Goal: Transaction & Acquisition: Purchase product/service

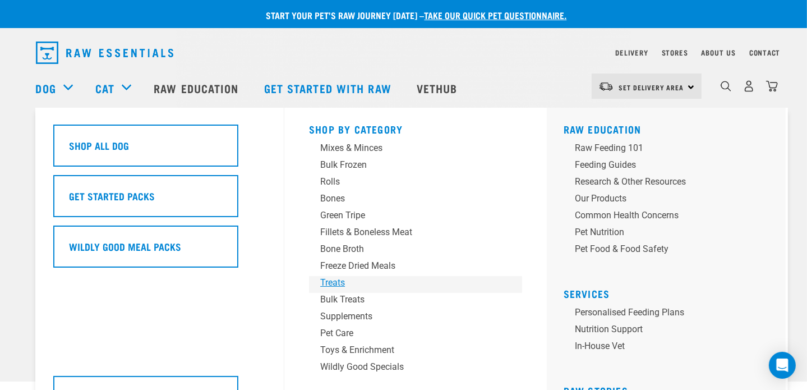
click at [341, 280] on div "Treats" at bounding box center [407, 282] width 175 height 13
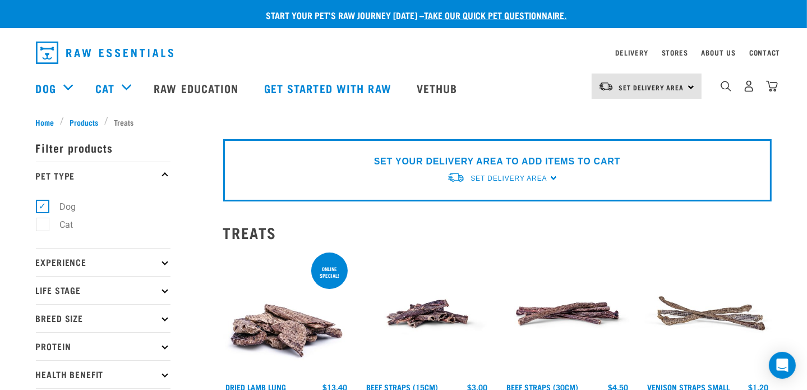
click at [690, 85] on div "Set Delivery Area [GEOGRAPHIC_DATA]" at bounding box center [647, 85] width 110 height 25
click at [638, 123] on link "[GEOGRAPHIC_DATA]" at bounding box center [646, 117] width 108 height 25
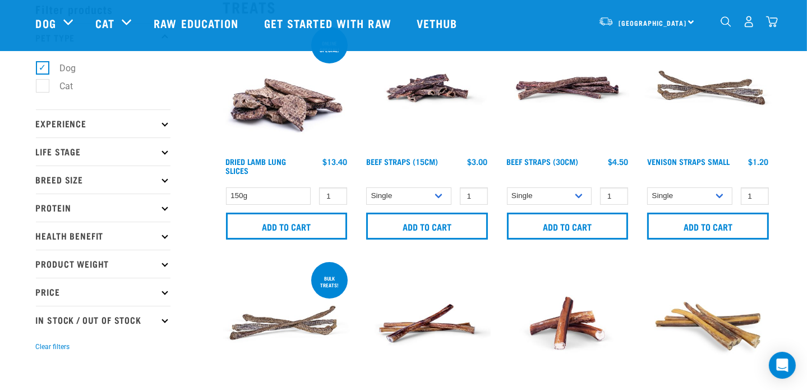
scroll to position [112, 0]
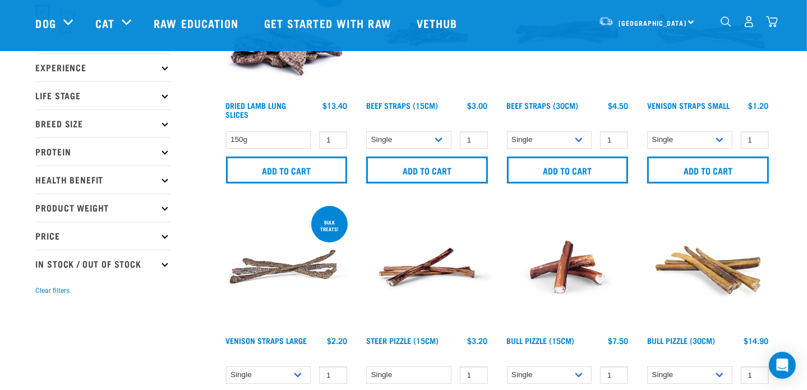
click at [164, 264] on icon at bounding box center [165, 263] width 6 height 6
click at [42, 294] on label "In Stock" at bounding box center [69, 294] width 54 height 14
click at [42, 294] on input "In Stock" at bounding box center [39, 292] width 7 height 7
checkbox input "true"
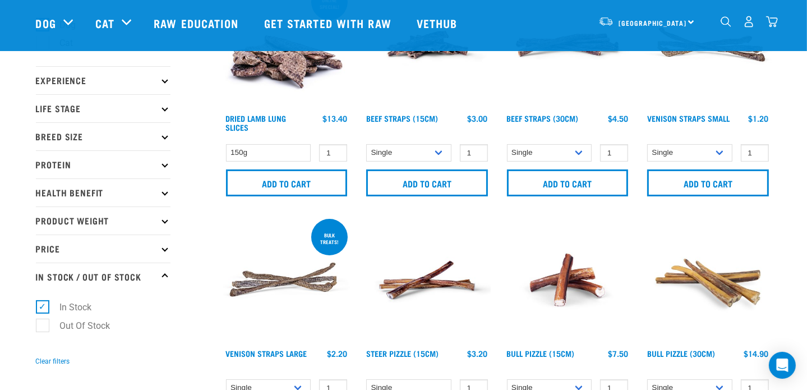
scroll to position [112, 0]
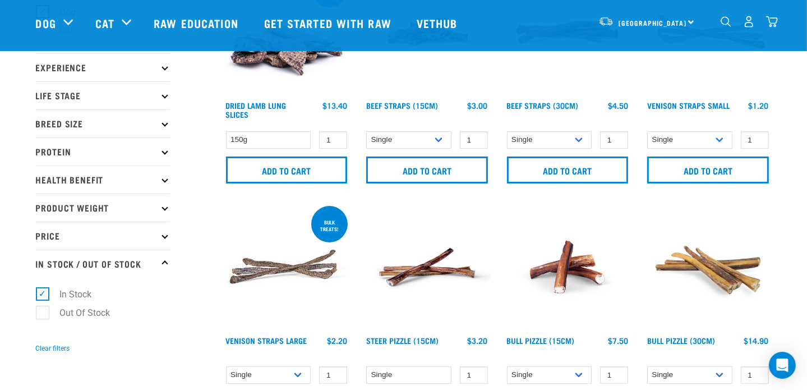
click at [168, 236] on p "Price" at bounding box center [103, 236] width 135 height 28
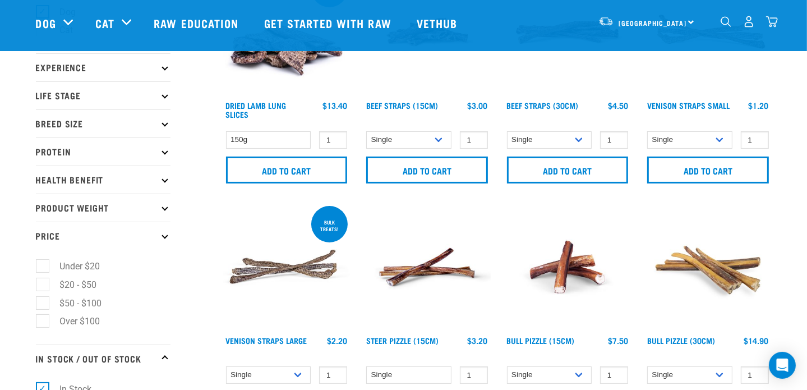
click at [162, 237] on p "Price" at bounding box center [103, 236] width 135 height 28
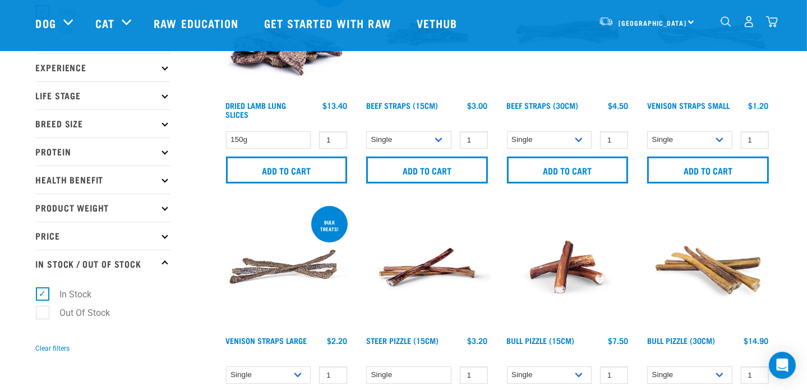
click at [167, 127] on p "Breed Size" at bounding box center [103, 123] width 135 height 28
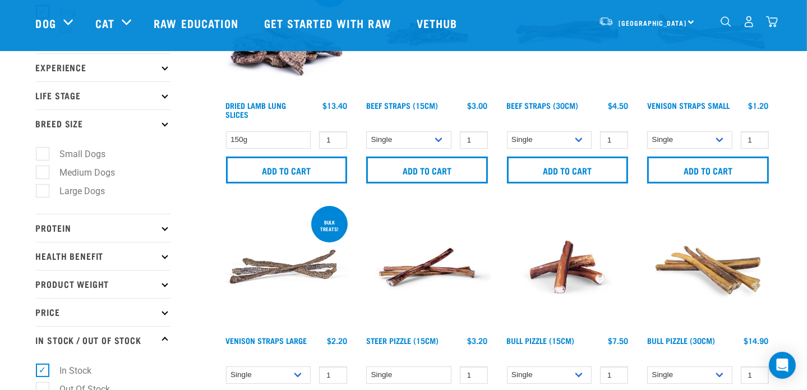
click at [42, 191] on label "Large Dogs" at bounding box center [76, 191] width 68 height 14
click at [36, 191] on input "Large Dogs" at bounding box center [39, 188] width 7 height 7
checkbox input "true"
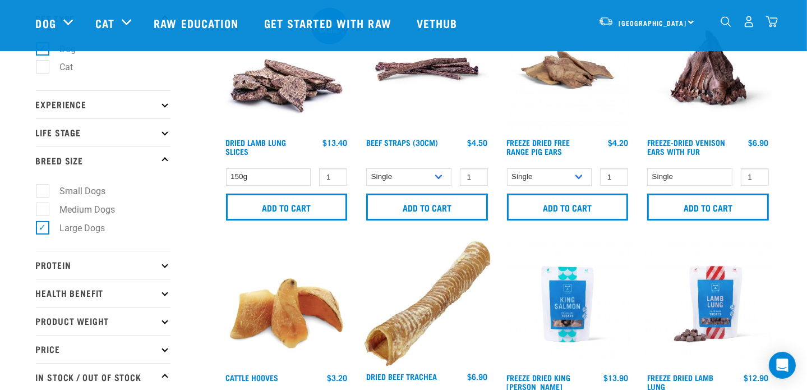
scroll to position [56, 0]
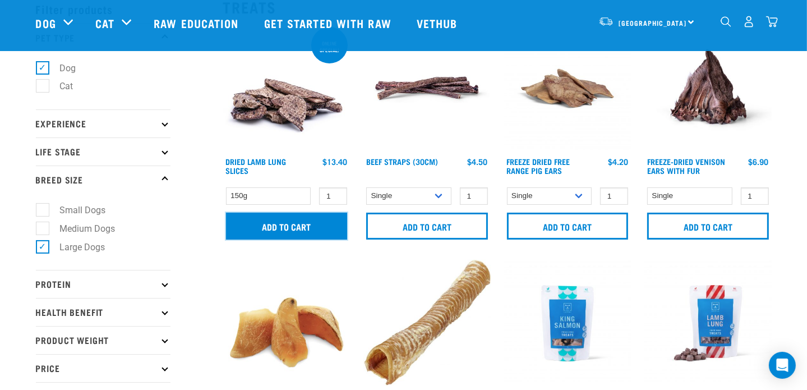
click at [302, 229] on input "Add to cart" at bounding box center [287, 226] width 122 height 27
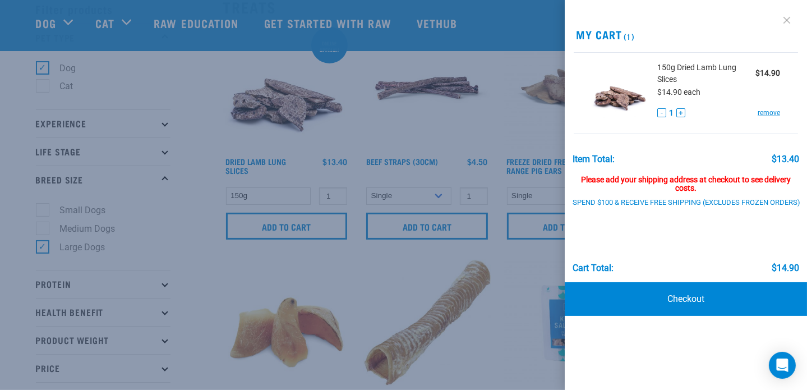
click at [787, 19] on link at bounding box center [787, 20] width 18 height 18
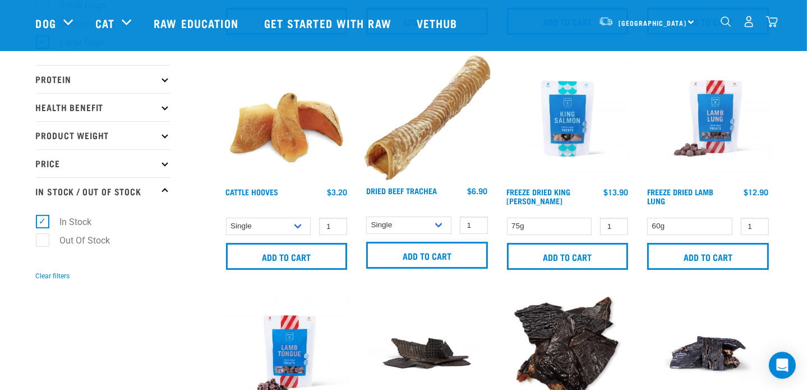
scroll to position [280, 0]
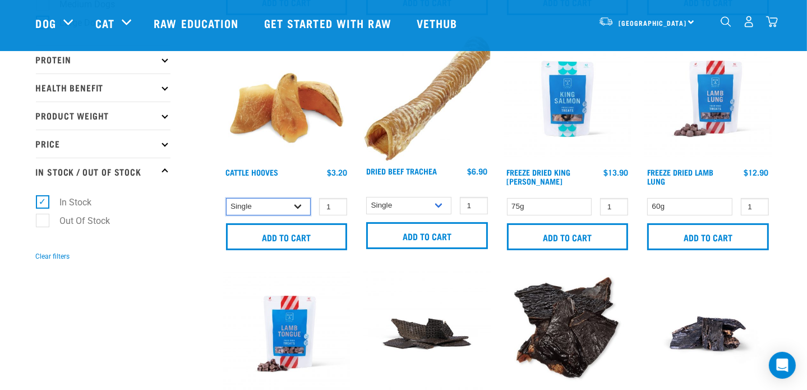
click at [297, 206] on select "Single 10 per pack Bulk (30 pack)" at bounding box center [268, 206] width 85 height 17
click at [296, 206] on select "Single 10 per pack Bulk (30 pack)" at bounding box center [268, 206] width 85 height 17
type input "2"
click at [336, 203] on input "2" at bounding box center [333, 206] width 28 height 17
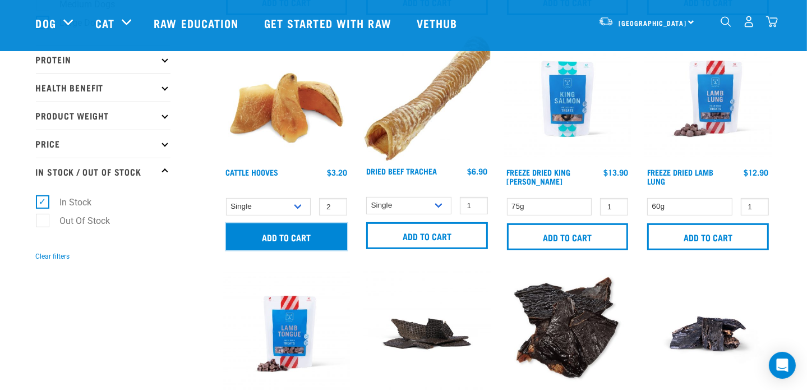
click at [327, 228] on input "Add to cart" at bounding box center [287, 236] width 122 height 27
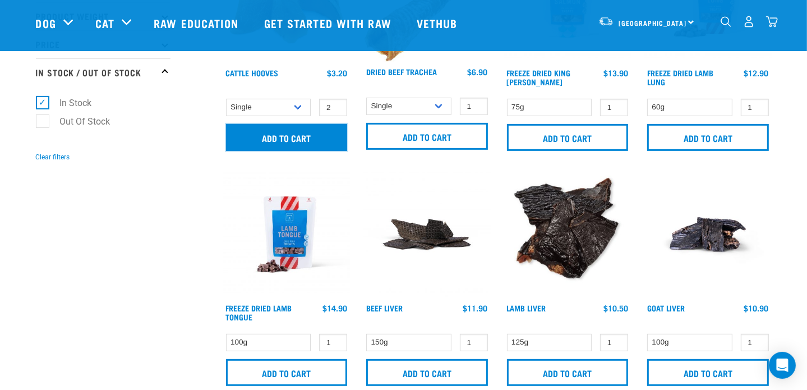
scroll to position [393, 0]
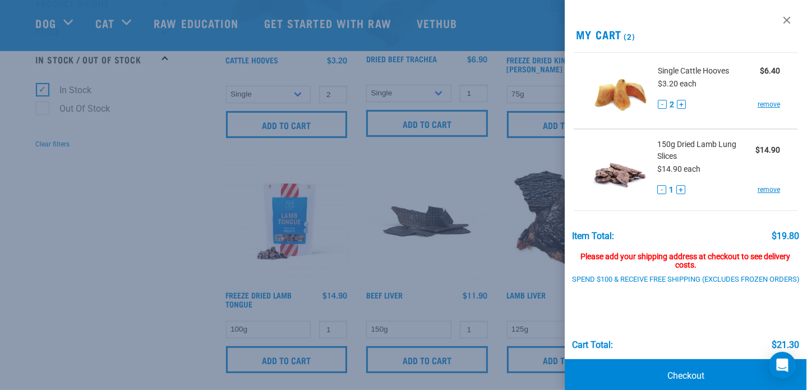
click at [150, 201] on div at bounding box center [403, 195] width 807 height 390
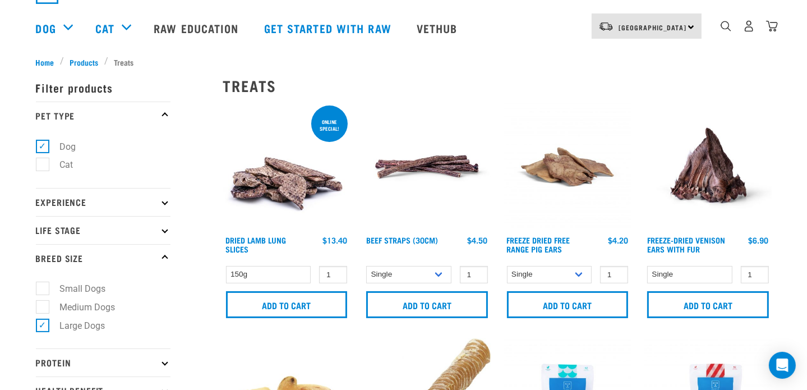
scroll to position [0, 0]
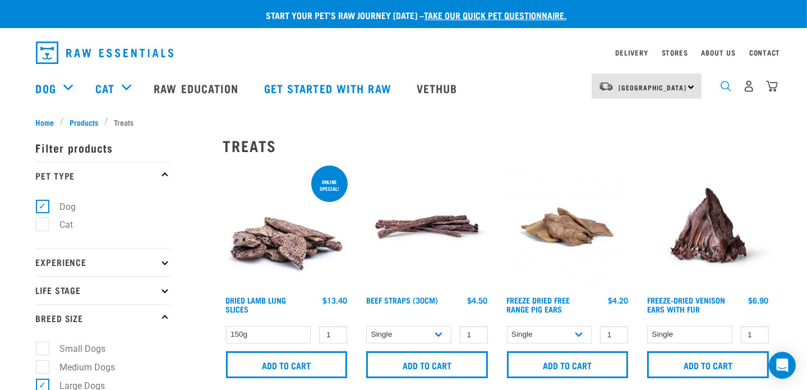
click at [722, 91] on img "dropdown navigation" at bounding box center [726, 86] width 11 height 11
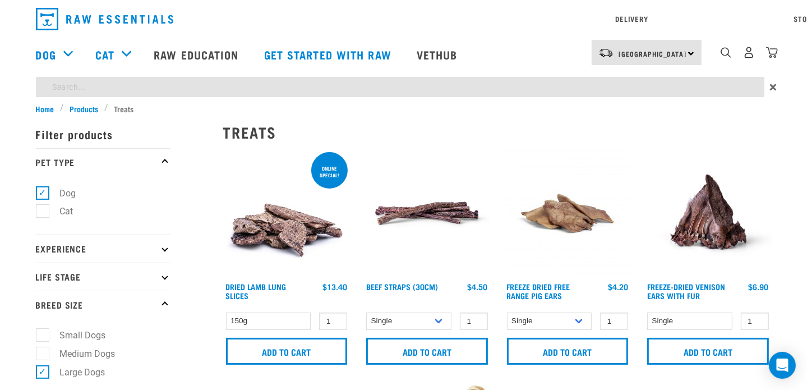
type input "pizzle"
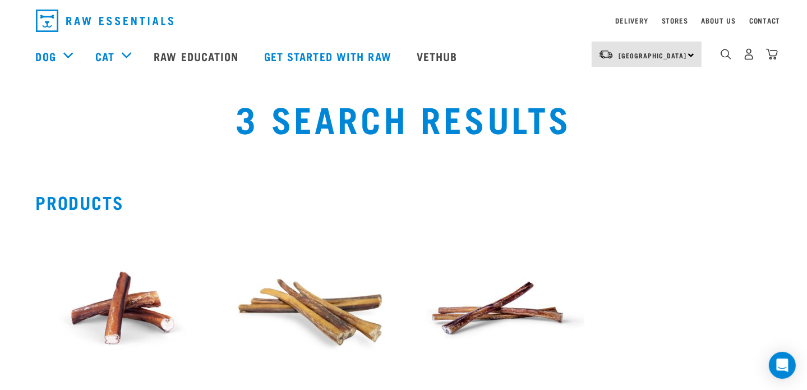
scroll to position [168, 0]
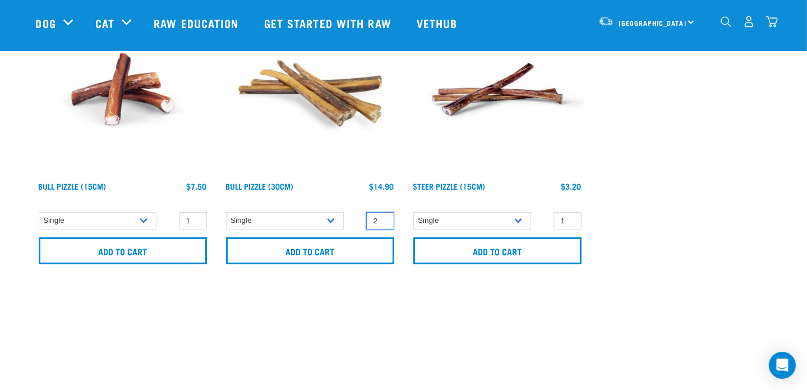
type input "2"
click at [384, 217] on input "2" at bounding box center [380, 220] width 28 height 17
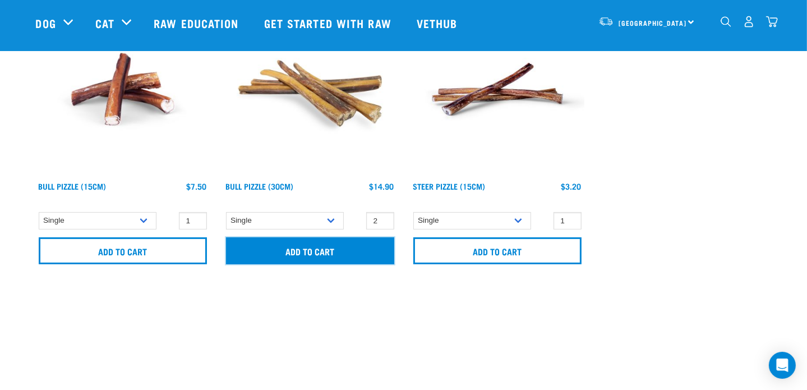
drag, startPoint x: 365, startPoint y: 251, endPoint x: 401, endPoint y: 256, distance: 36.7
click at [366, 251] on input "Add to cart" at bounding box center [310, 250] width 168 height 27
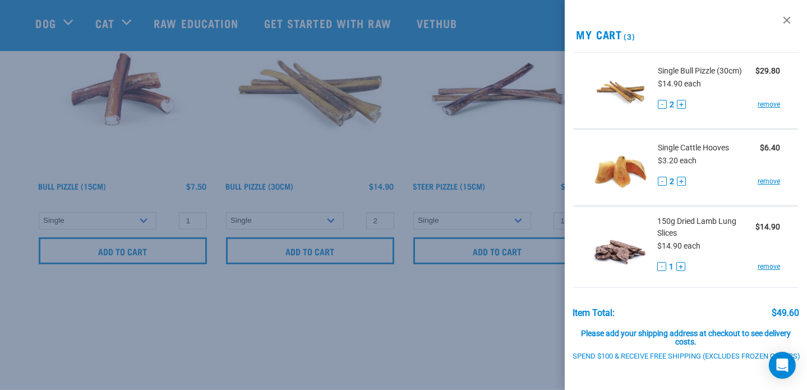
click at [527, 160] on div at bounding box center [403, 195] width 807 height 390
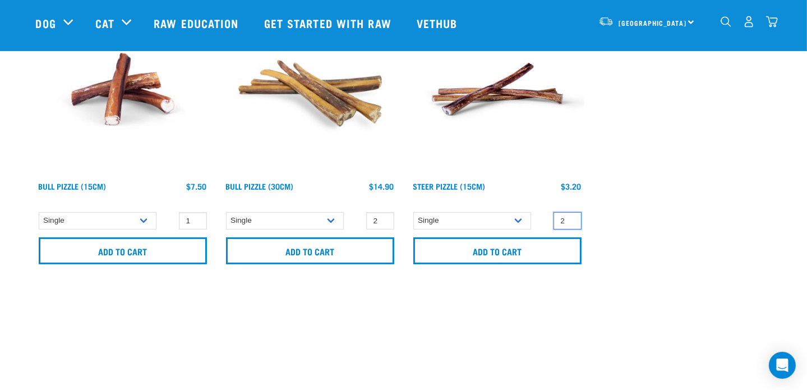
type input "2"
click at [570, 219] on input "2" at bounding box center [567, 220] width 28 height 17
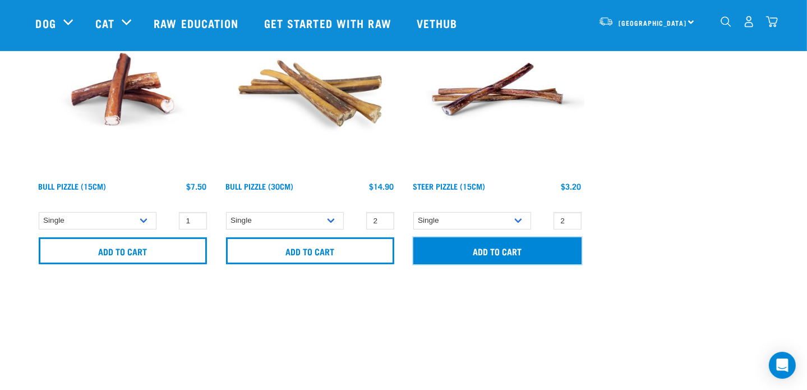
click at [556, 253] on input "Add to cart" at bounding box center [497, 250] width 168 height 27
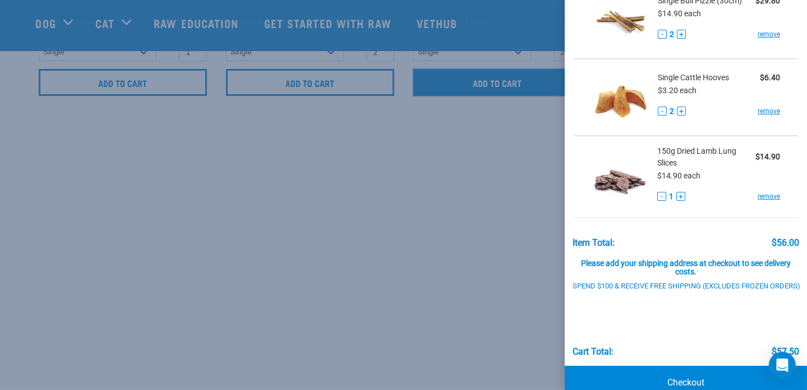
scroll to position [177, 0]
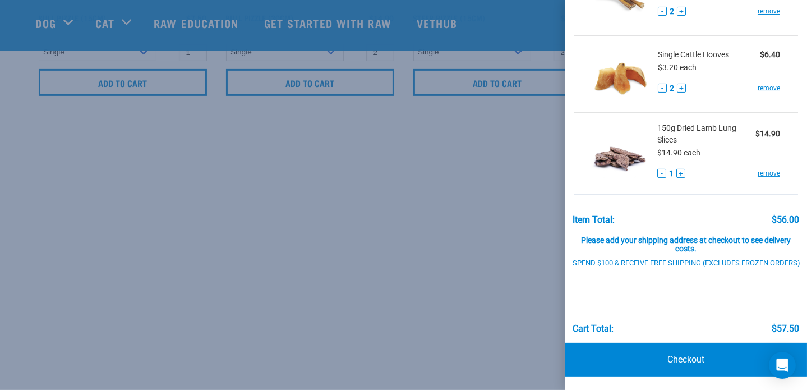
click at [520, 145] on div at bounding box center [403, 195] width 807 height 390
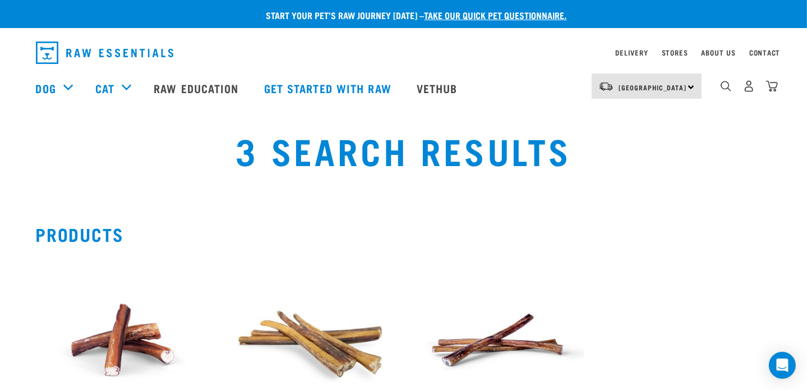
scroll to position [0, 0]
drag, startPoint x: 726, startPoint y: 92, endPoint x: 711, endPoint y: 97, distance: 15.4
click at [726, 91] on img "dropdown navigation" at bounding box center [726, 86] width 11 height 11
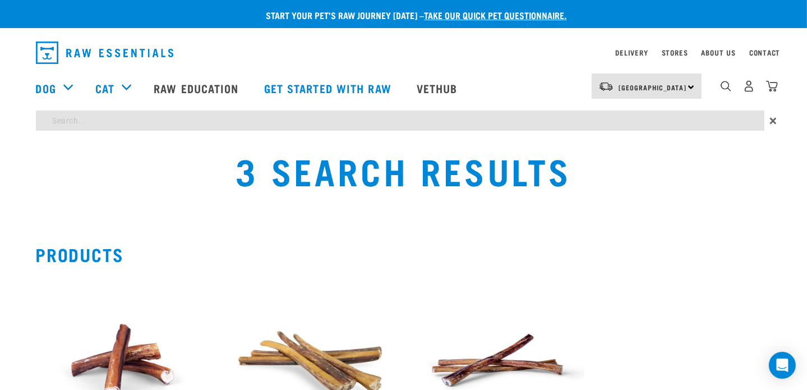
click at [348, 123] on div "Start your pet’s raw journey today – take our quick pet questionnaire. Delivery…" at bounding box center [403, 277] width 807 height 555
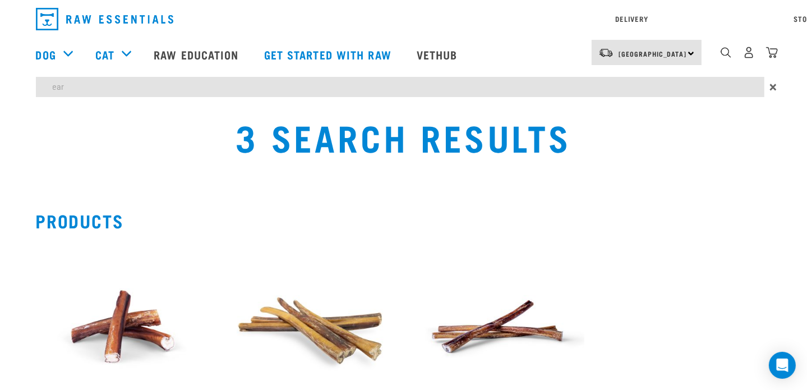
type input "ear"
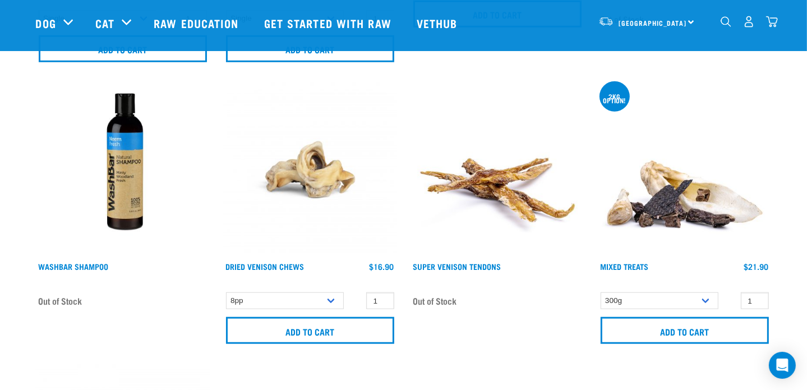
scroll to position [953, 0]
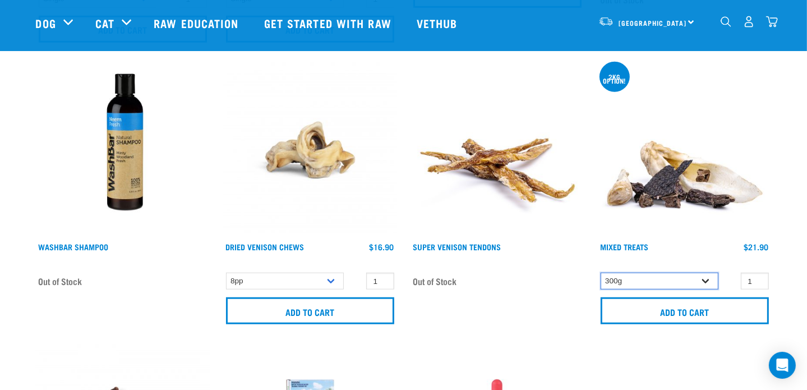
click at [709, 279] on select "300g 2kg" at bounding box center [660, 281] width 118 height 17
select select "277926"
click at [601, 273] on select "300g 2kg" at bounding box center [660, 281] width 118 height 17
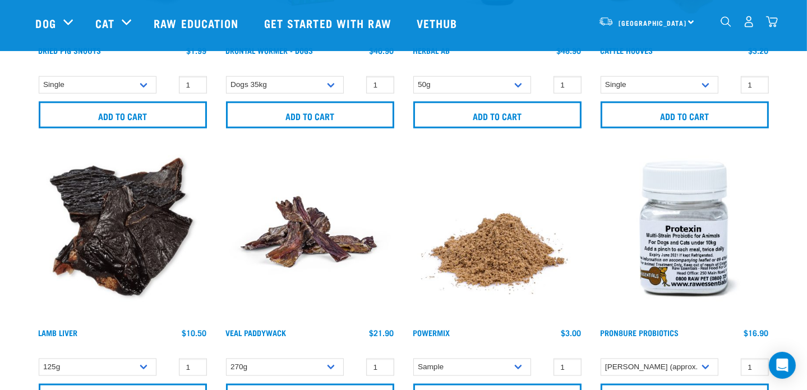
scroll to position [1514, 0]
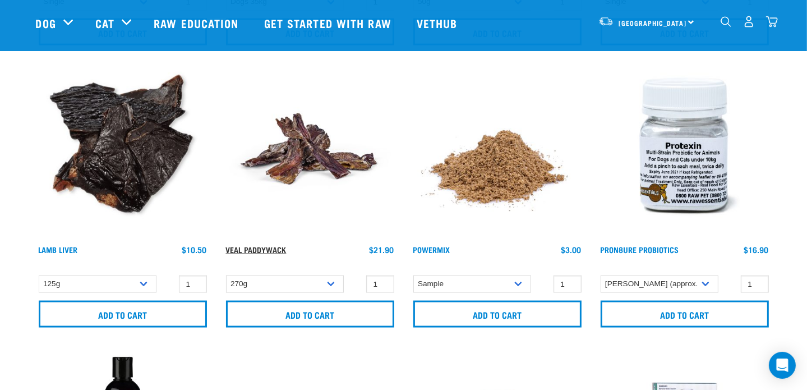
click at [279, 247] on link "Veal Paddywack" at bounding box center [256, 249] width 61 height 4
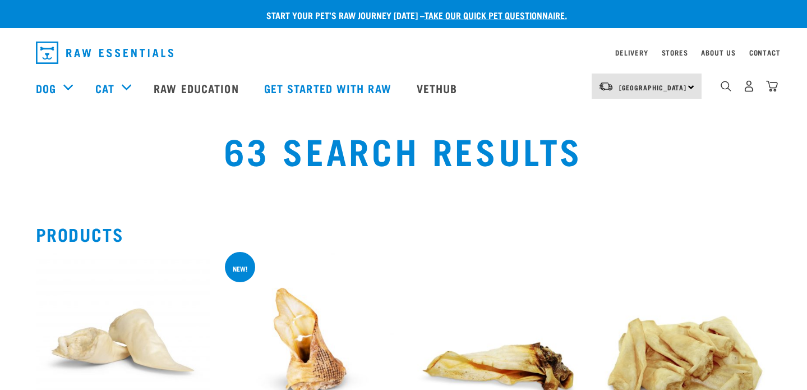
select select "277926"
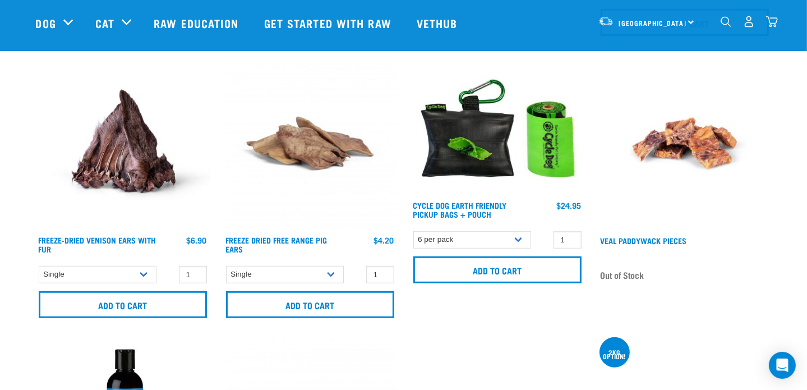
scroll to position [673, 0]
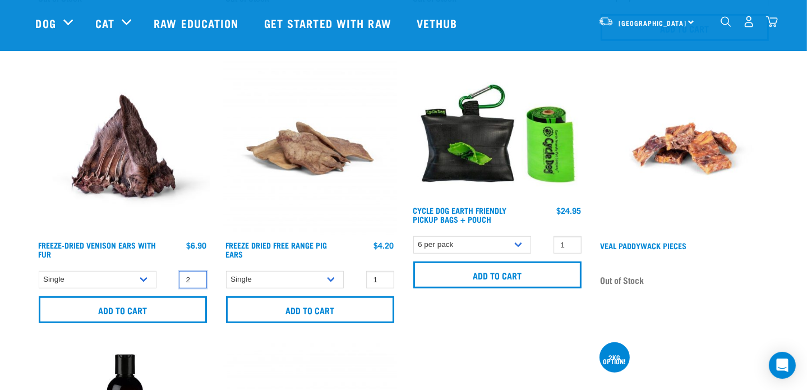
click at [196, 275] on input "2" at bounding box center [193, 279] width 28 height 17
click at [196, 275] on input "3" at bounding box center [193, 279] width 28 height 17
click at [196, 275] on input "4" at bounding box center [193, 279] width 28 height 17
type input "5"
click at [196, 275] on input "5" at bounding box center [193, 279] width 28 height 17
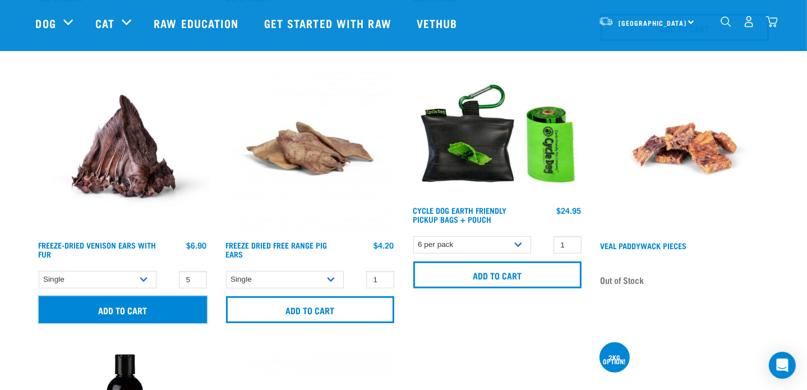
click at [175, 307] on input "Add to cart" at bounding box center [123, 309] width 168 height 27
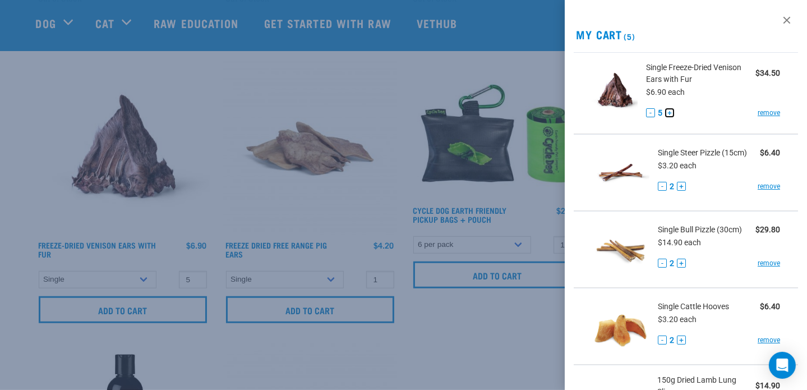
click at [667, 116] on button "+" at bounding box center [669, 112] width 9 height 9
click at [667, 114] on button "+" at bounding box center [669, 112] width 9 height 9
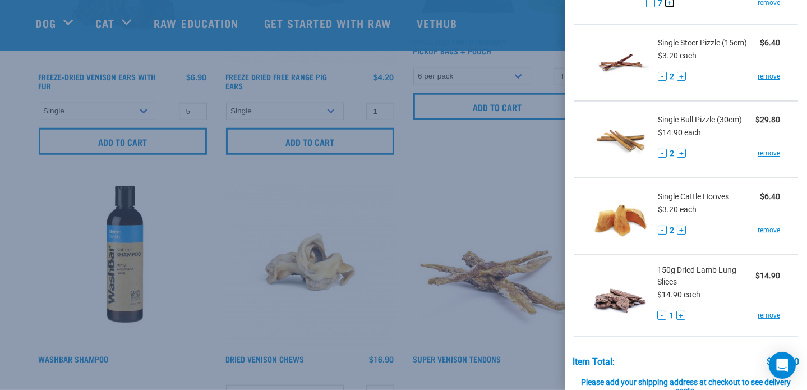
scroll to position [90, 0]
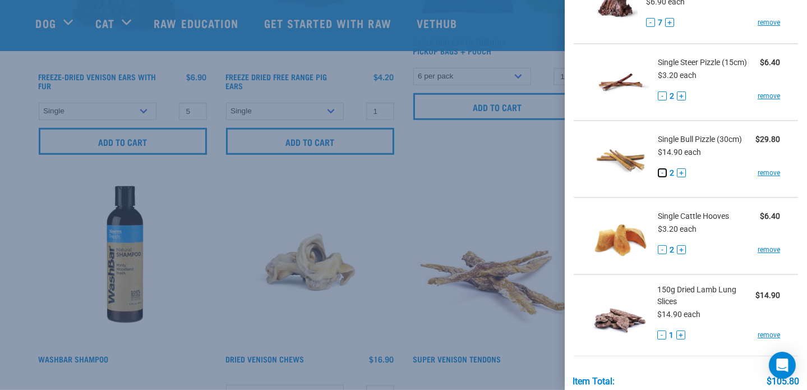
click at [662, 172] on button "-" at bounding box center [662, 172] width 9 height 9
click at [659, 93] on button "-" at bounding box center [662, 95] width 9 height 9
click at [684, 170] on button "+" at bounding box center [681, 172] width 9 height 9
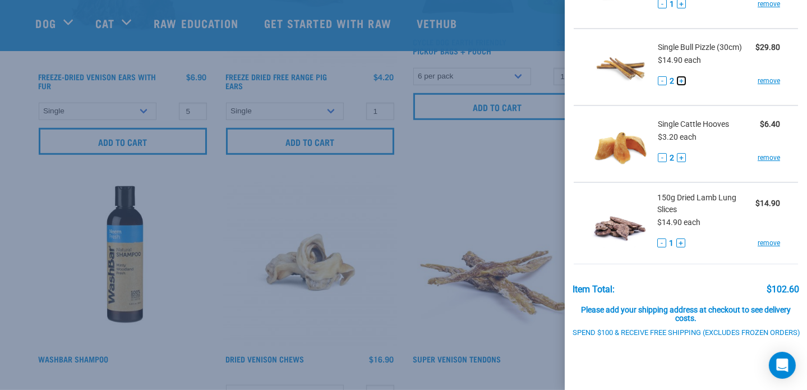
scroll to position [202, 0]
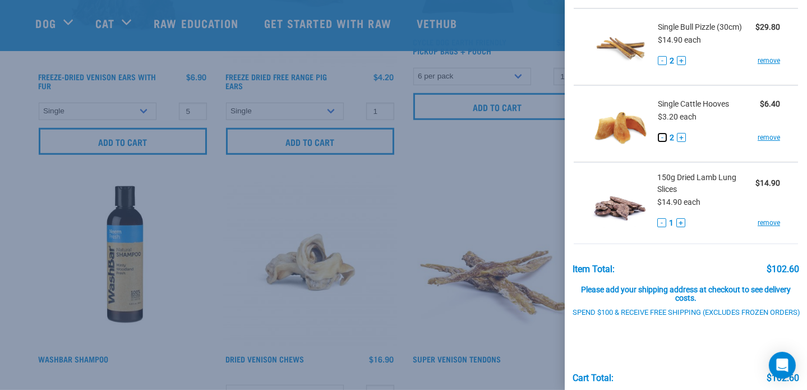
click at [659, 138] on button "-" at bounding box center [662, 137] width 9 height 9
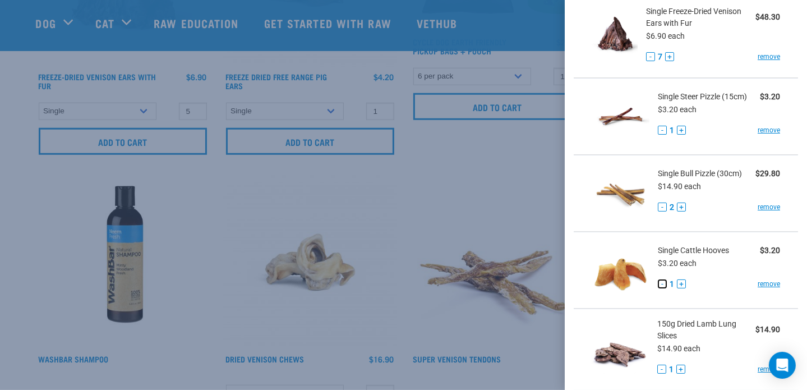
scroll to position [259, 0]
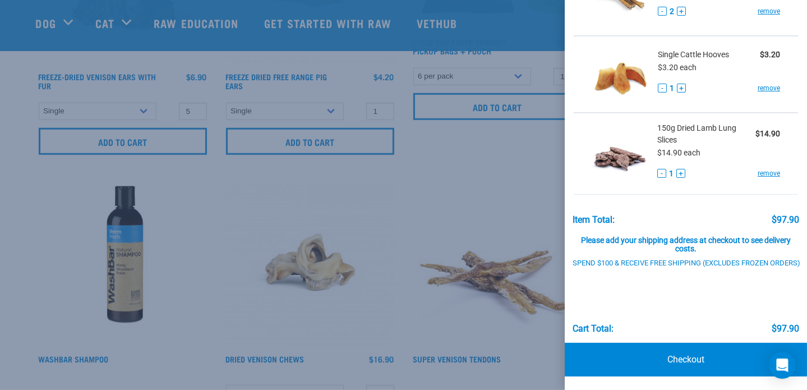
click at [519, 172] on div at bounding box center [403, 195] width 807 height 390
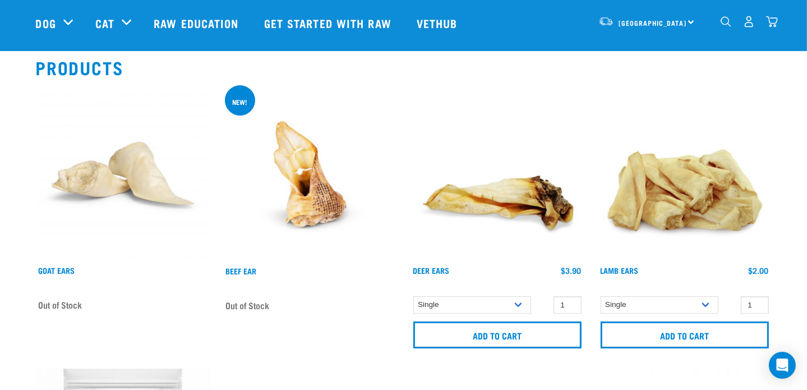
scroll to position [0, 0]
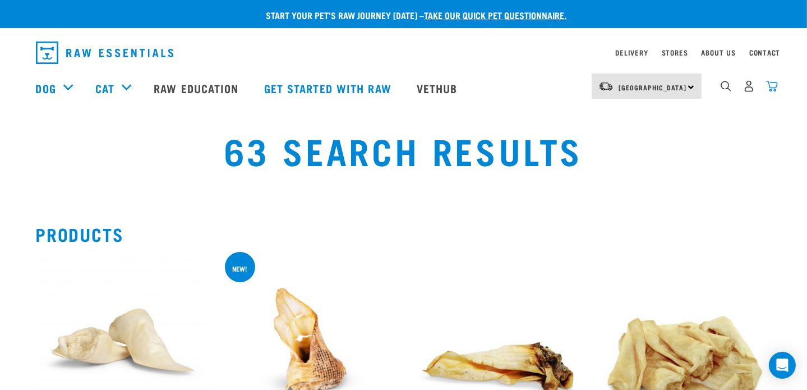
click at [776, 90] on img "dropdown navigation" at bounding box center [772, 86] width 12 height 12
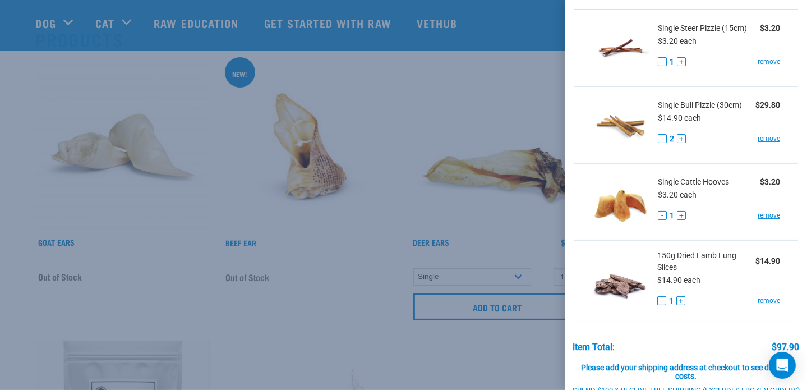
scroll to position [90, 0]
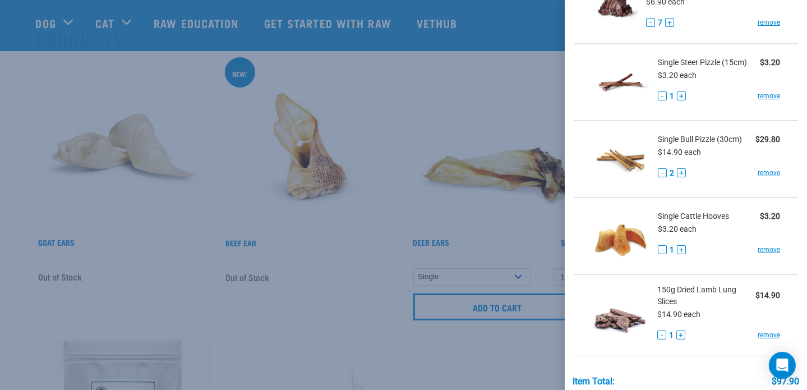
click at [494, 93] on div at bounding box center [403, 195] width 807 height 390
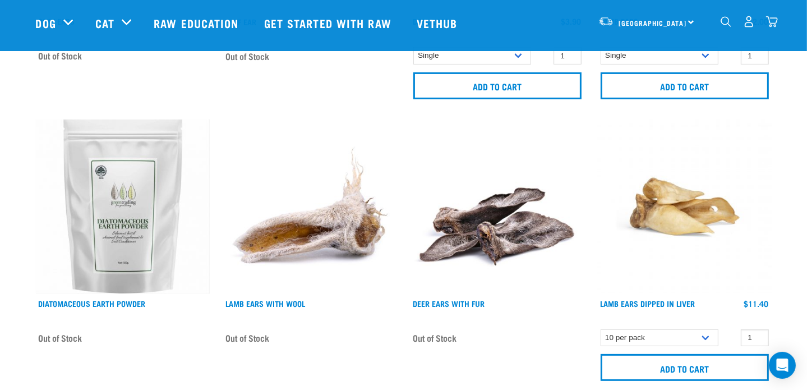
scroll to position [336, 0]
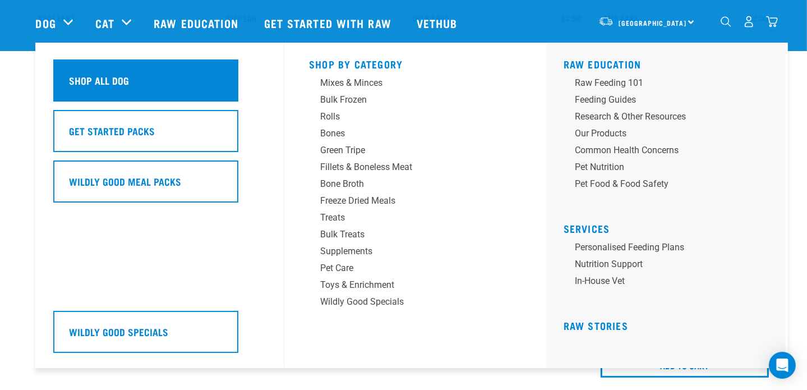
click at [80, 82] on h5 "Shop All Dog" at bounding box center [100, 80] width 60 height 15
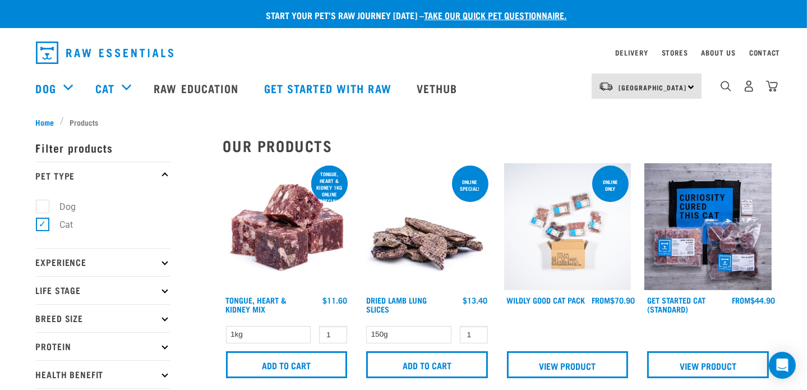
click at [43, 206] on label "Dog" at bounding box center [61, 207] width 39 height 14
click at [43, 206] on input "Dog" at bounding box center [39, 204] width 7 height 7
checkbox input "true"
drag, startPoint x: 43, startPoint y: 223, endPoint x: 130, endPoint y: 235, distance: 88.3
click at [43, 223] on label "Cat" at bounding box center [60, 225] width 36 height 14
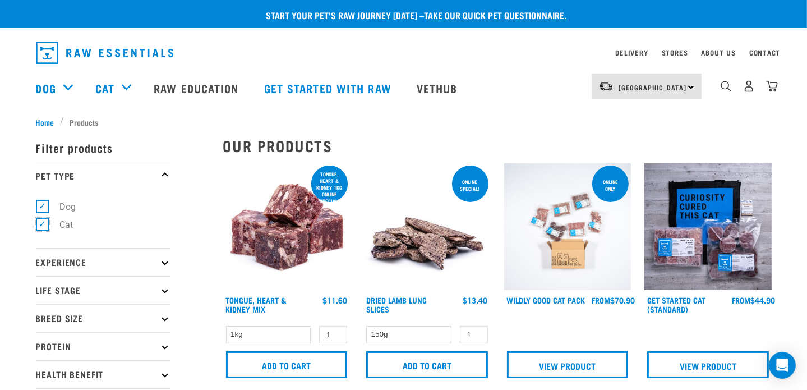
click at [43, 223] on input "Cat" at bounding box center [39, 222] width 7 height 7
checkbox input "false"
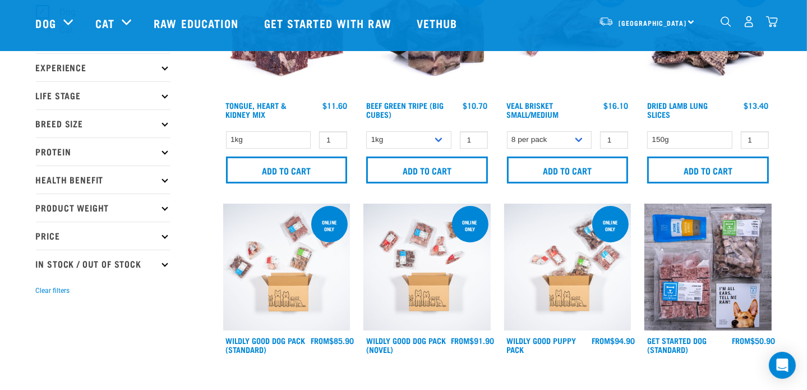
scroll to position [56, 0]
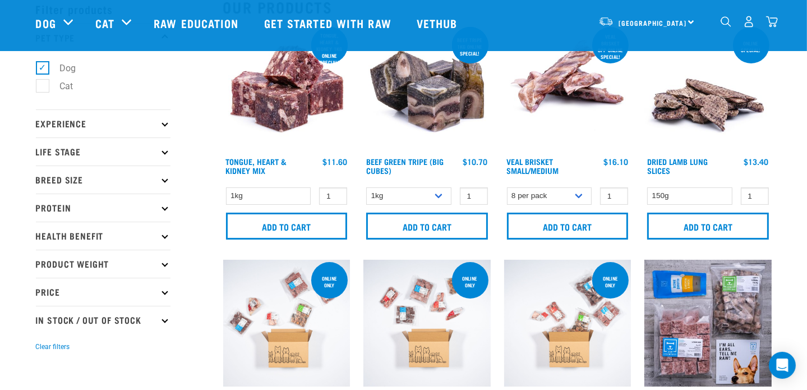
click at [162, 123] on icon at bounding box center [165, 123] width 6 height 6
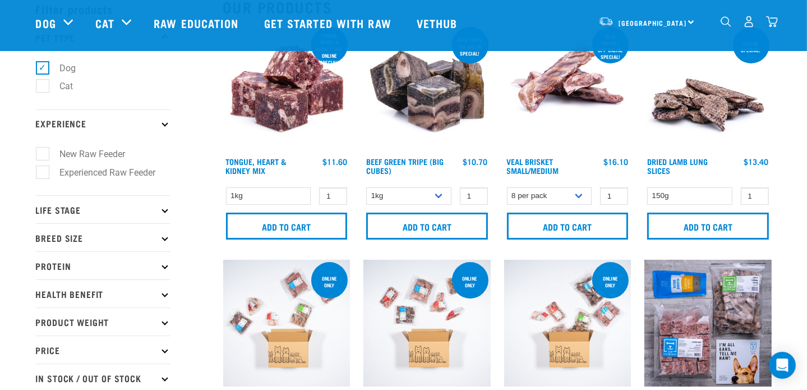
click at [162, 123] on icon at bounding box center [165, 123] width 6 height 6
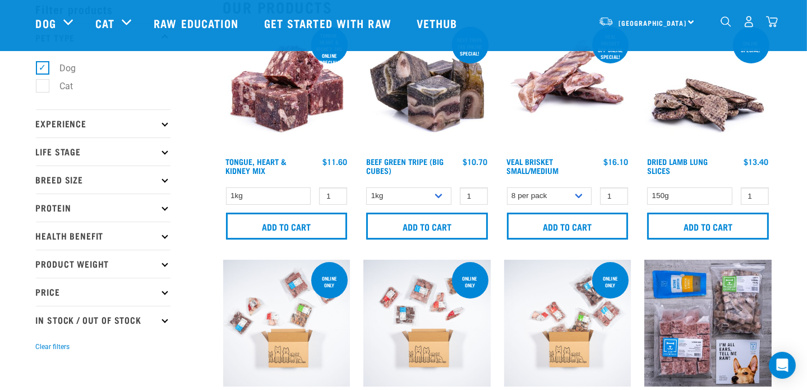
click at [166, 154] on p "Life Stage" at bounding box center [103, 151] width 135 height 28
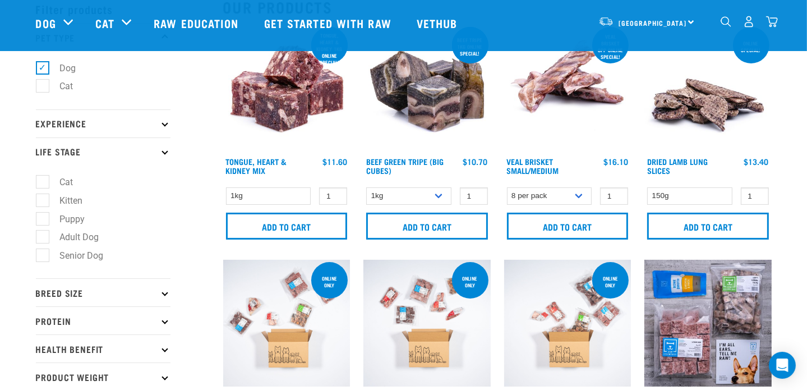
click at [166, 154] on p "Life Stage" at bounding box center [103, 151] width 135 height 28
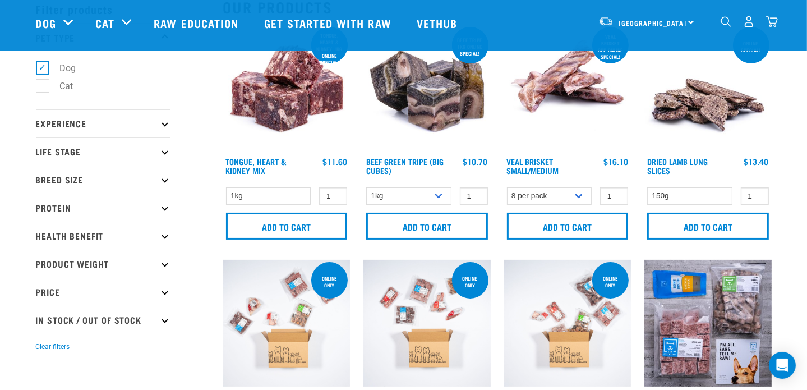
click at [163, 179] on icon at bounding box center [165, 179] width 6 height 6
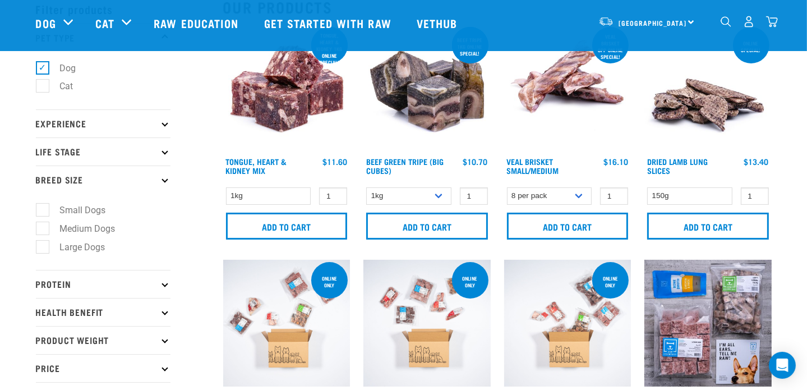
click at [44, 252] on label "Large Dogs" at bounding box center [76, 247] width 68 height 14
click at [43, 248] on input "Large Dogs" at bounding box center [39, 244] width 7 height 7
checkbox input "true"
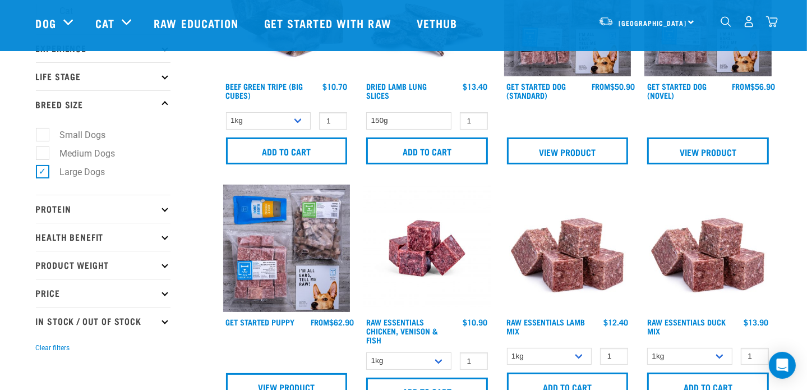
scroll to position [168, 0]
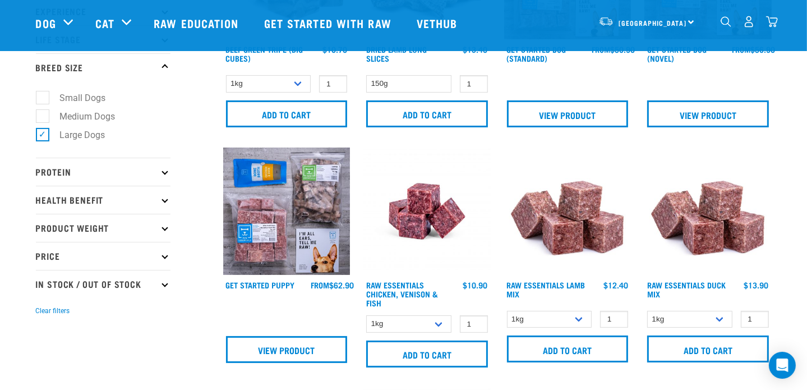
click at [164, 202] on p "Health Benefit" at bounding box center [103, 200] width 135 height 28
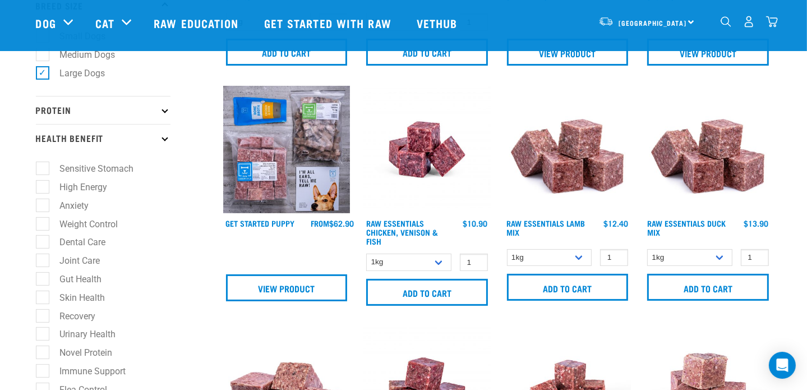
scroll to position [224, 0]
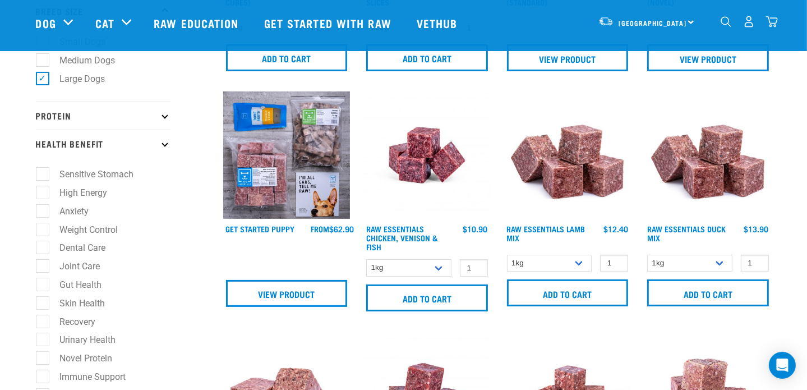
click at [163, 145] on p "Health Benefit" at bounding box center [103, 144] width 135 height 28
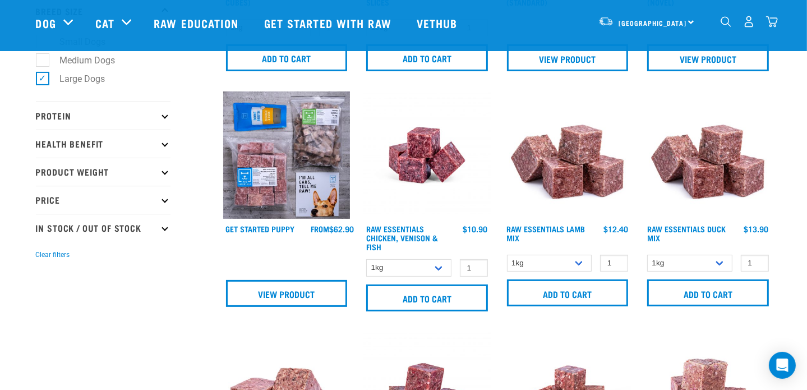
click at [167, 145] on p "Health Benefit" at bounding box center [103, 144] width 135 height 28
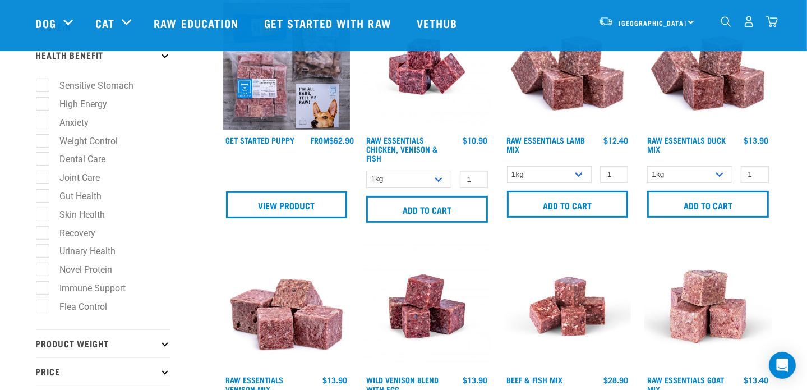
scroll to position [336, 0]
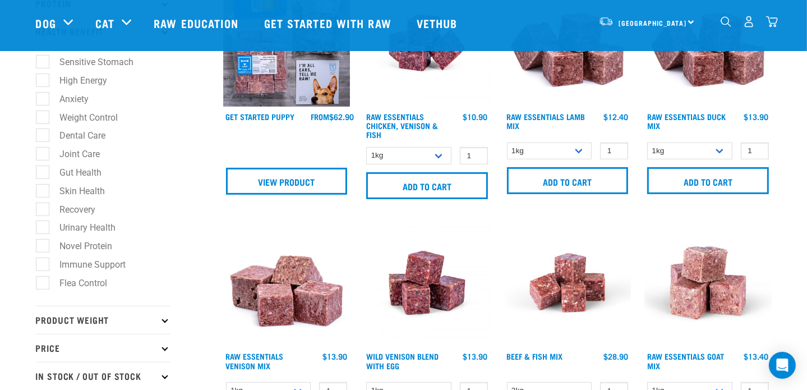
click at [43, 244] on label "Novel Protein" at bounding box center [79, 246] width 75 height 14
click at [43, 244] on input "Novel Protein" at bounding box center [39, 243] width 7 height 7
checkbox input "true"
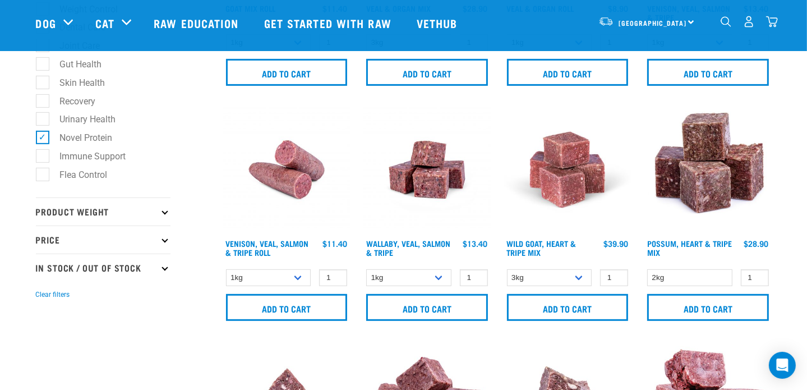
scroll to position [449, 0]
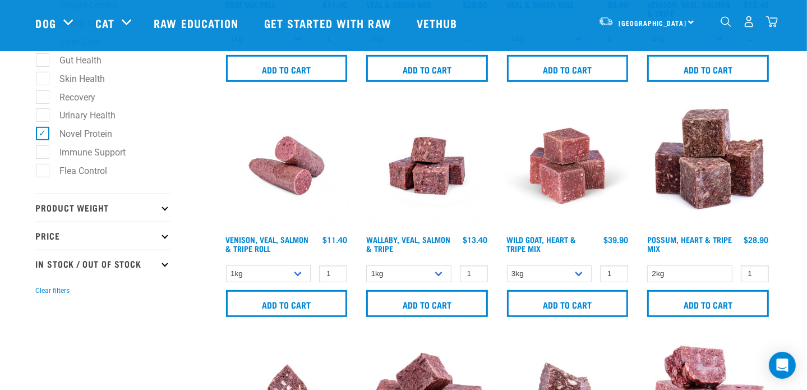
click at [163, 266] on p "In Stock / Out Of Stock" at bounding box center [103, 264] width 135 height 28
click at [42, 297] on label "In Stock" at bounding box center [69, 294] width 54 height 14
click at [39, 296] on input "In Stock" at bounding box center [39, 292] width 7 height 7
checkbox input "true"
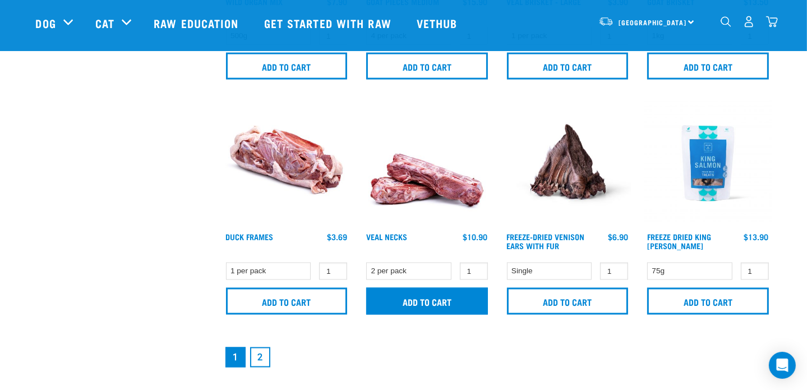
scroll to position [1682, 0]
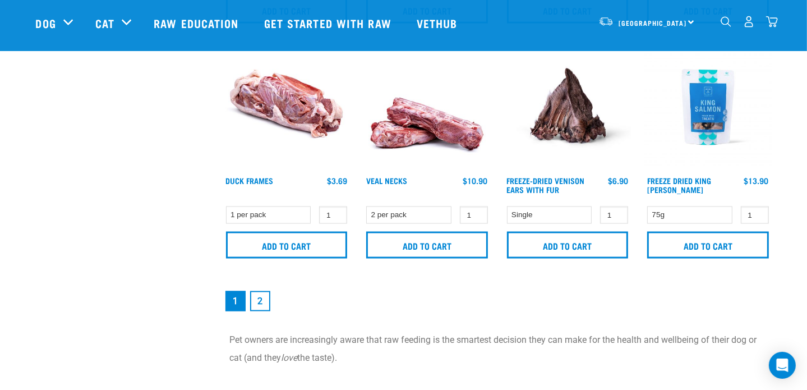
click at [263, 303] on link "2" at bounding box center [260, 301] width 20 height 20
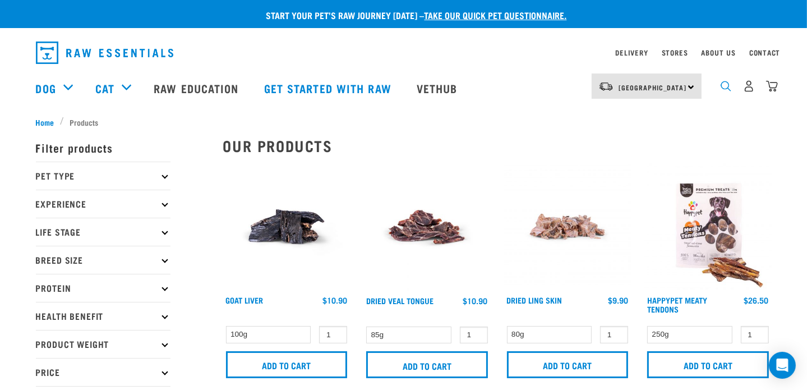
click at [725, 89] on img "dropdown navigation" at bounding box center [726, 86] width 11 height 11
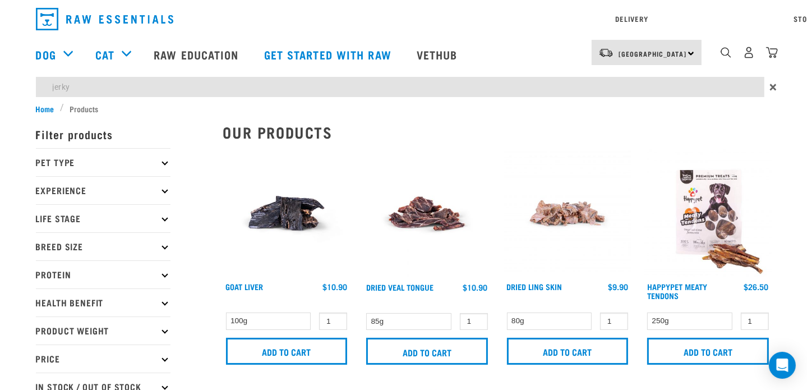
type input "jerky"
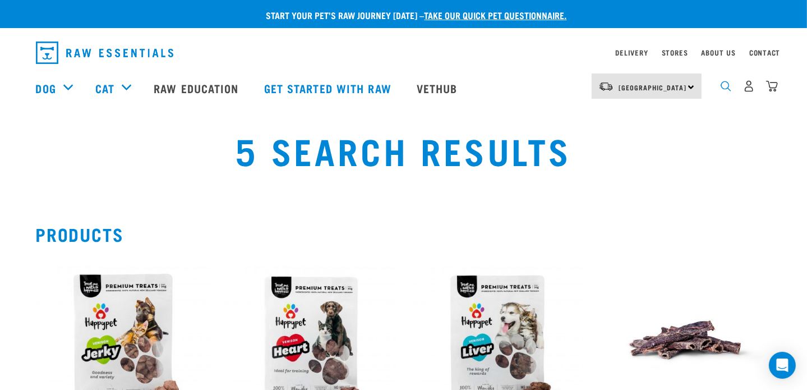
click at [725, 91] on img "dropdown navigation" at bounding box center [726, 86] width 11 height 11
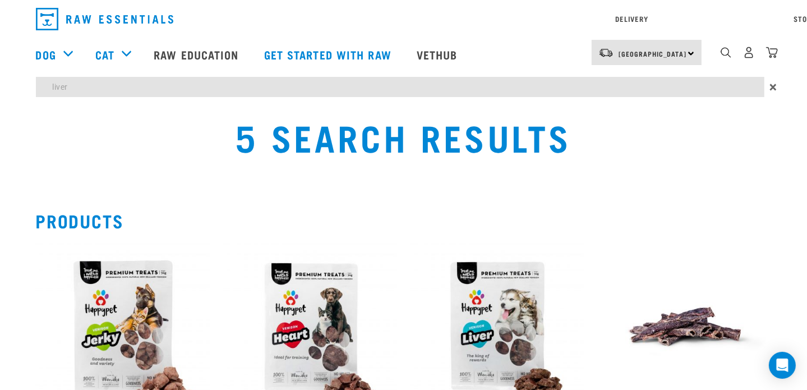
type input "liver"
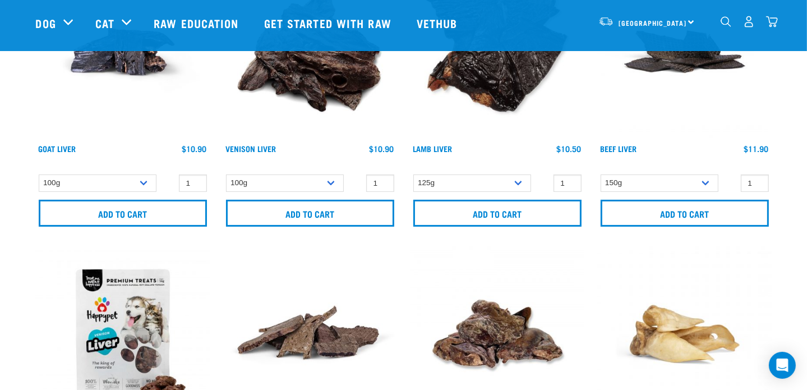
scroll to position [224, 0]
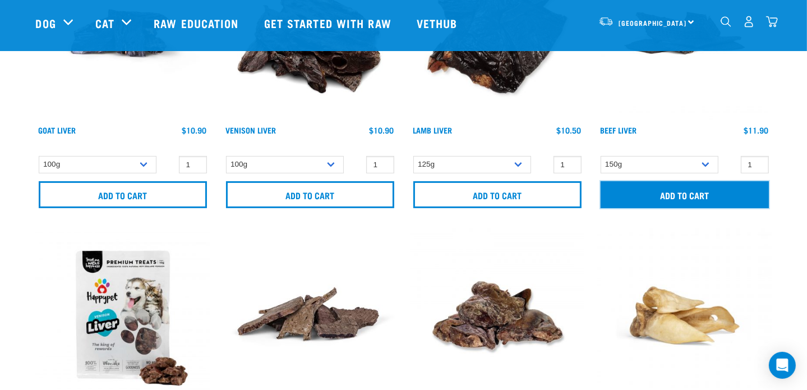
click at [721, 200] on input "Add to cart" at bounding box center [685, 194] width 168 height 27
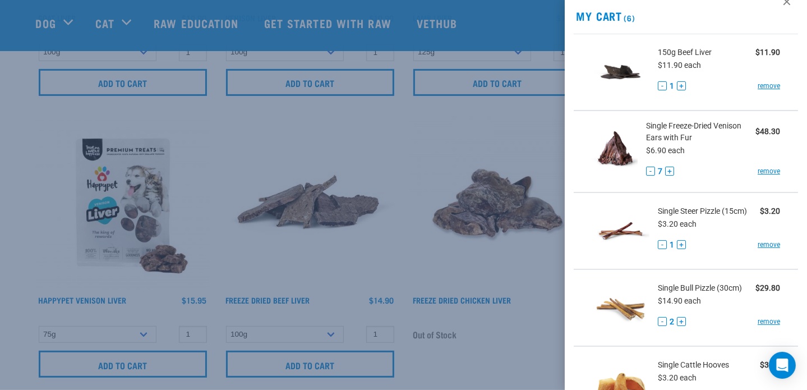
scroll to position [0, 0]
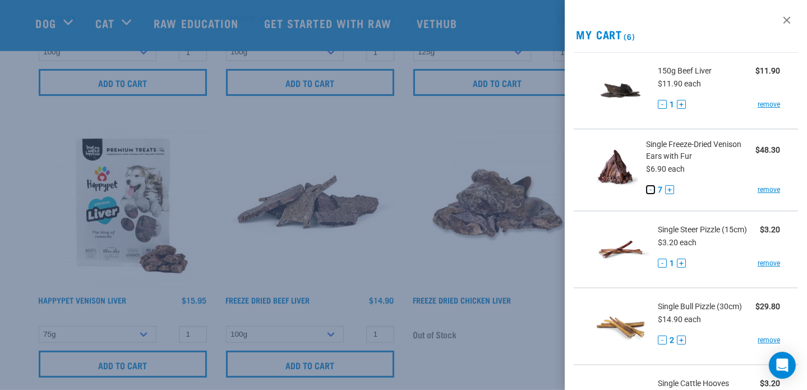
click at [646, 188] on button "-" at bounding box center [650, 189] width 9 height 9
click at [661, 261] on button "-" at bounding box center [662, 263] width 9 height 9
click at [764, 264] on link "remove" at bounding box center [769, 263] width 22 height 10
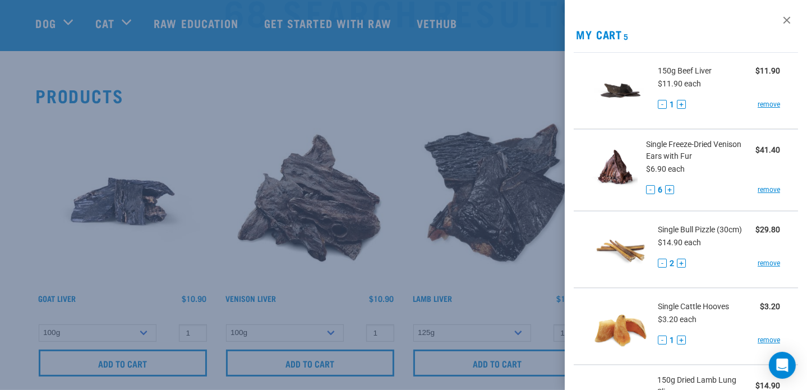
click at [442, 80] on div at bounding box center [403, 195] width 807 height 390
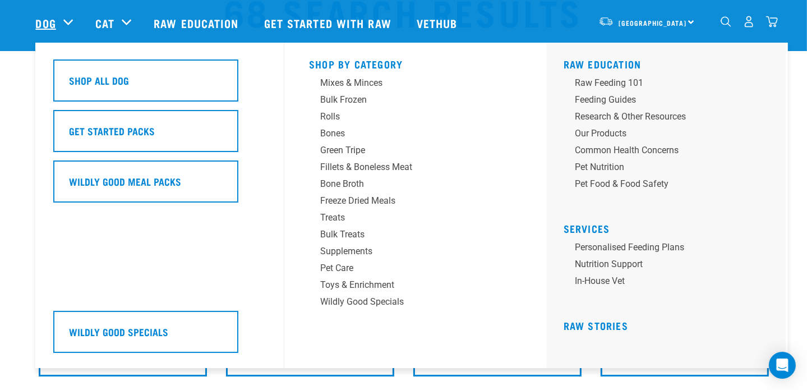
click at [50, 17] on link "Dog" at bounding box center [46, 23] width 20 height 17
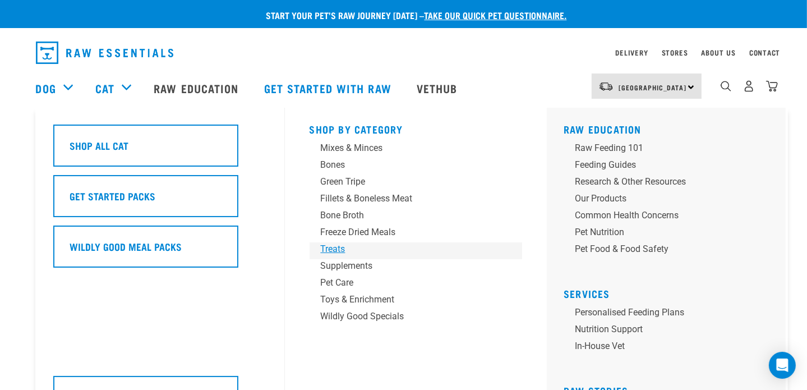
click at [336, 247] on div "Treats" at bounding box center [408, 248] width 175 height 13
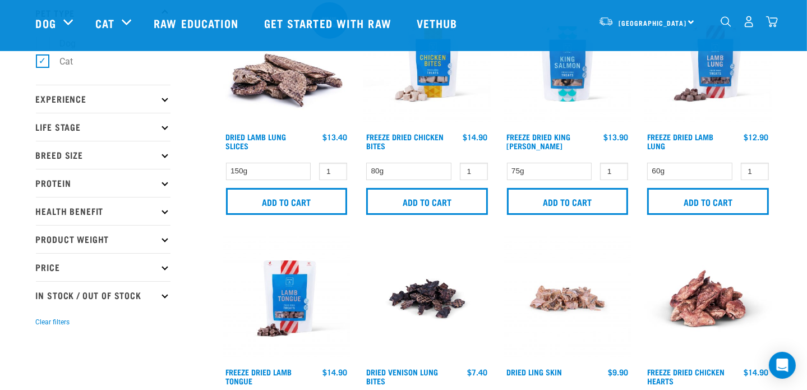
scroll to position [112, 0]
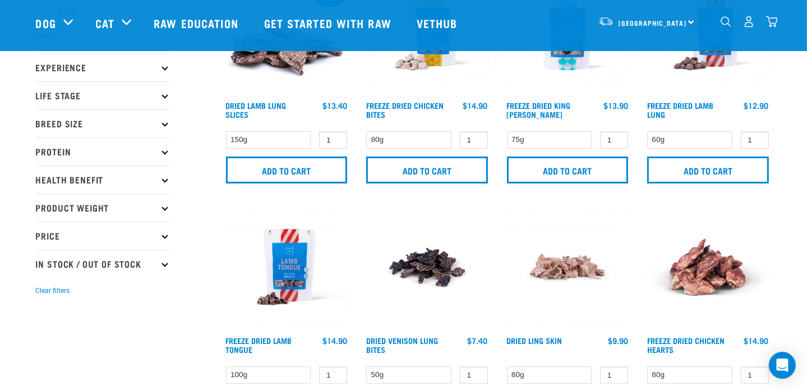
click at [167, 98] on p "Life Stage" at bounding box center [103, 95] width 135 height 28
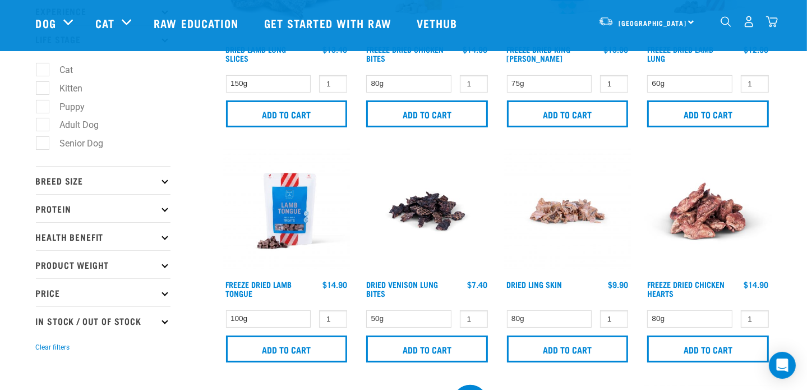
scroll to position [224, 0]
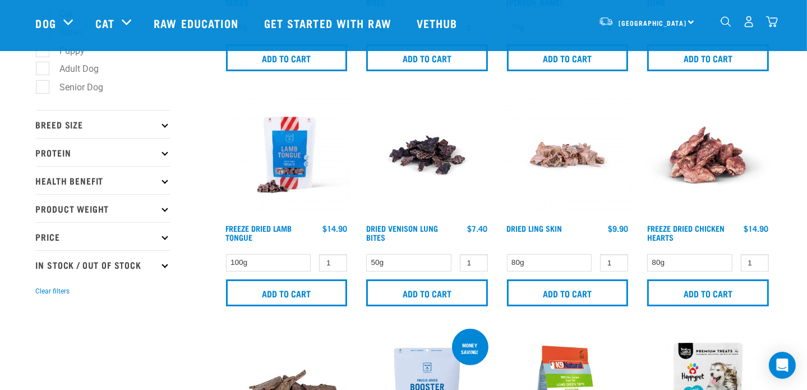
click at [163, 242] on p "Price" at bounding box center [103, 236] width 135 height 28
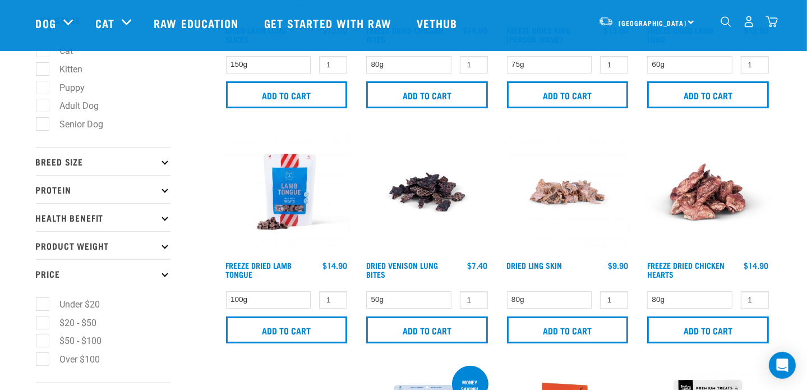
scroll to position [168, 0]
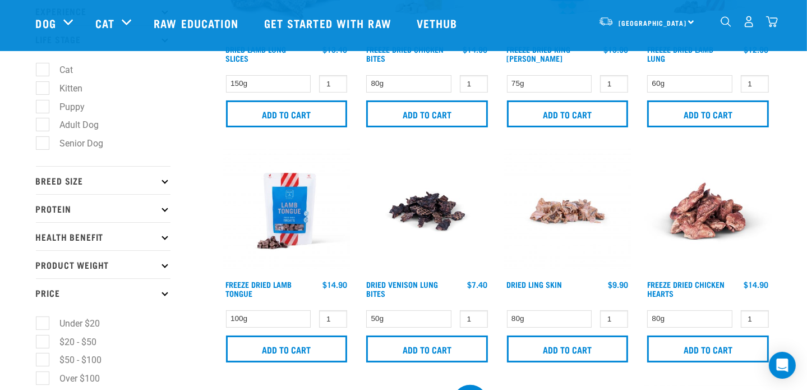
click at [160, 212] on p "Protein" at bounding box center [103, 208] width 135 height 28
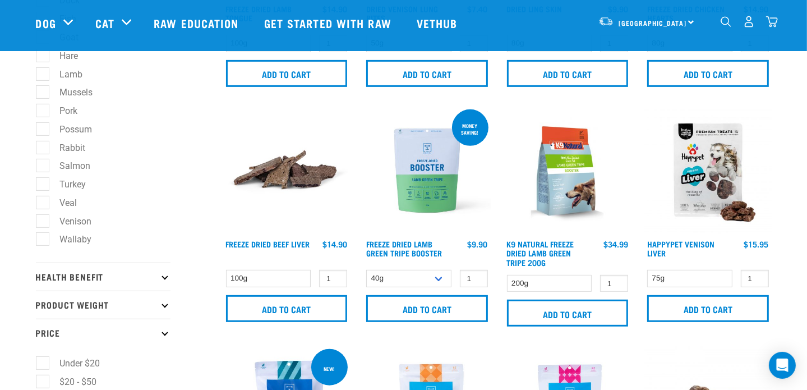
scroll to position [505, 0]
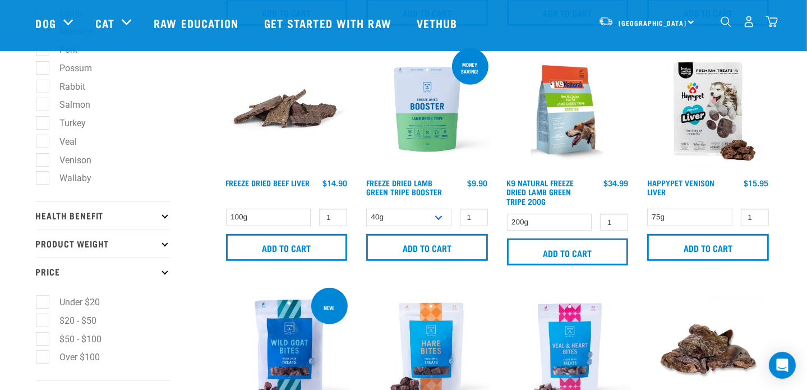
click at [166, 228] on p "Health Benefit" at bounding box center [103, 215] width 135 height 28
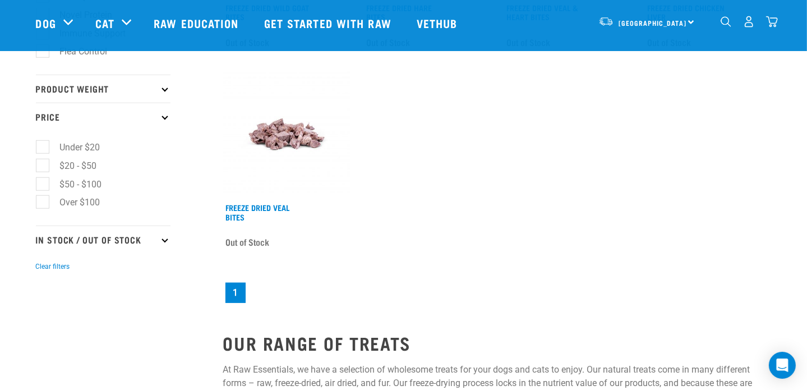
scroll to position [953, 0]
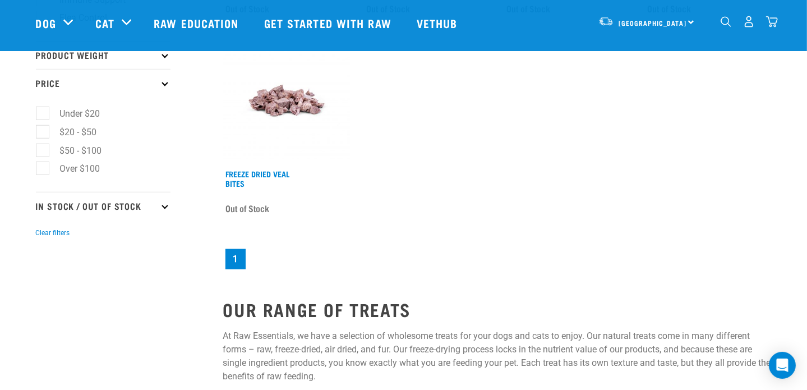
click at [162, 212] on p "In Stock / Out Of Stock" at bounding box center [103, 206] width 135 height 28
click at [42, 239] on label "In Stock" at bounding box center [69, 236] width 54 height 14
click at [38, 238] on input "In Stock" at bounding box center [39, 234] width 7 height 7
checkbox input "true"
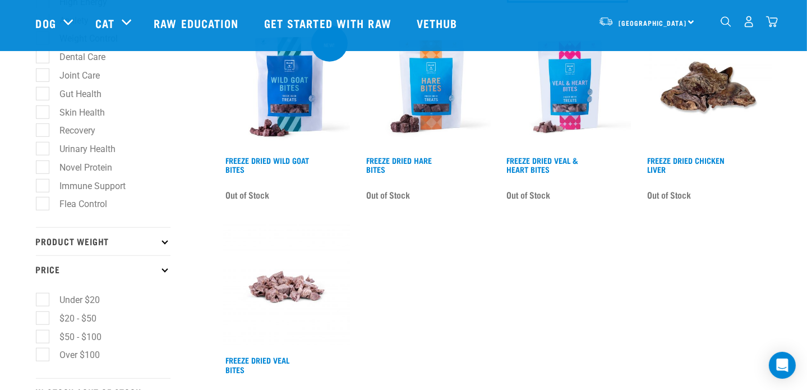
scroll to position [673, 0]
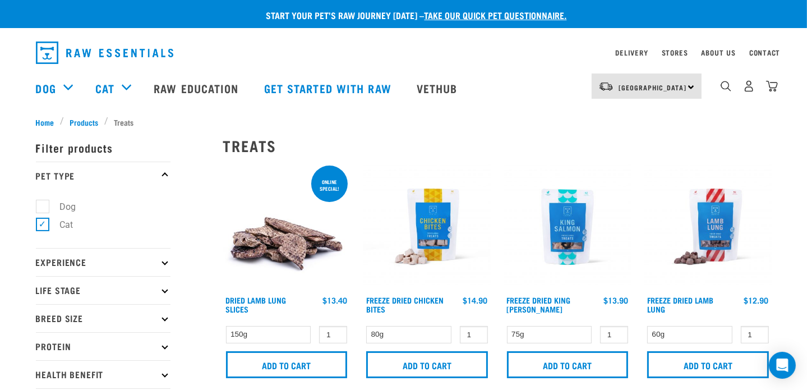
click at [42, 206] on label "Dog" at bounding box center [61, 207] width 39 height 14
click at [38, 206] on input "Dog" at bounding box center [39, 204] width 7 height 7
checkbox input "true"
click at [42, 229] on label "Cat" at bounding box center [60, 225] width 36 height 14
click at [40, 227] on input "Cat" at bounding box center [39, 222] width 7 height 7
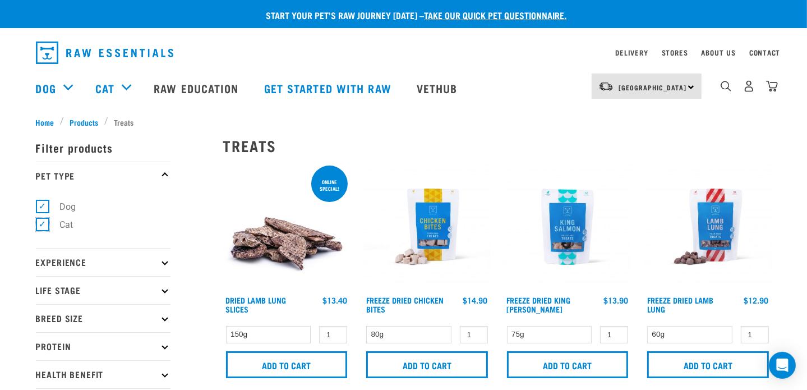
checkbox input "false"
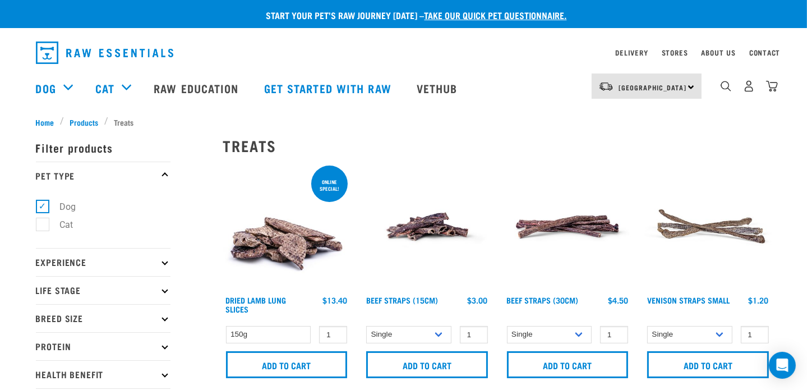
scroll to position [56, 0]
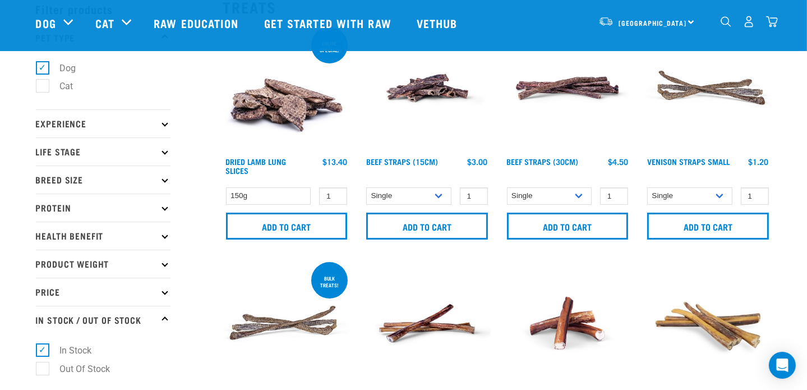
click at [770, 22] on img "dropdown navigation" at bounding box center [772, 22] width 12 height 12
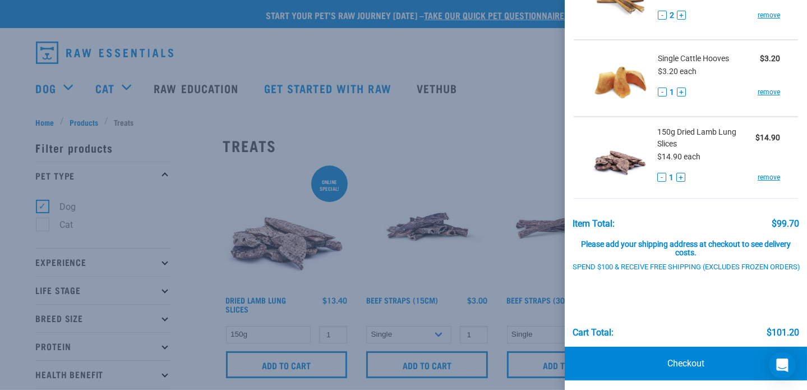
scroll to position [259, 0]
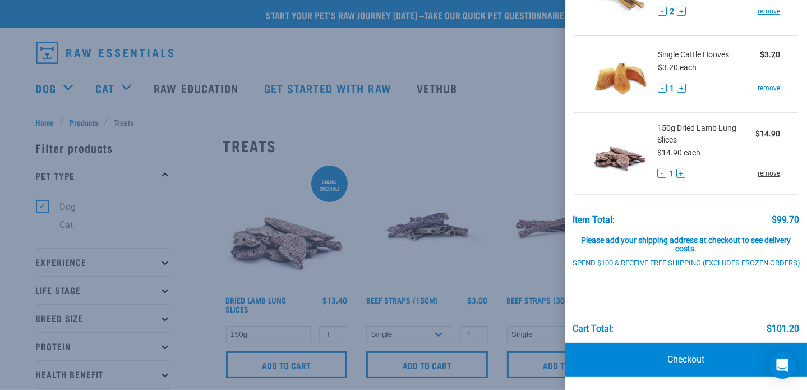
click at [758, 168] on link "remove" at bounding box center [769, 173] width 22 height 10
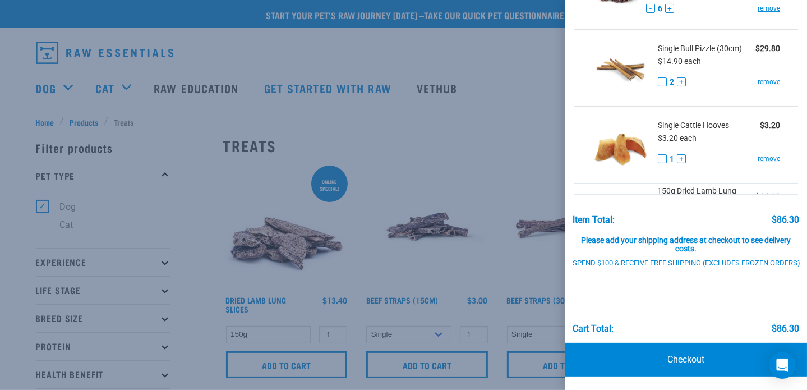
scroll to position [177, 0]
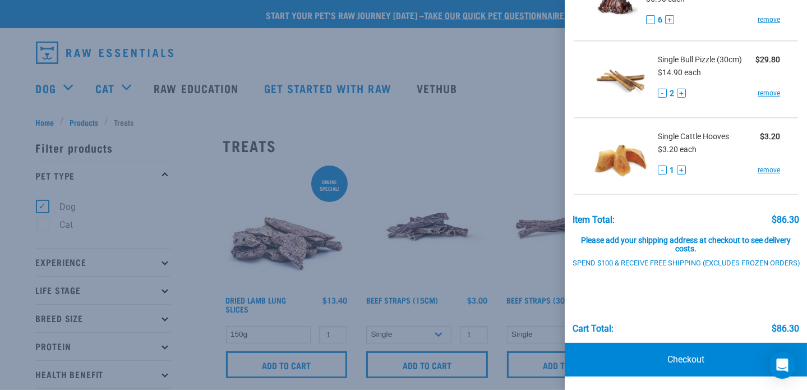
click at [494, 150] on div at bounding box center [403, 195] width 807 height 390
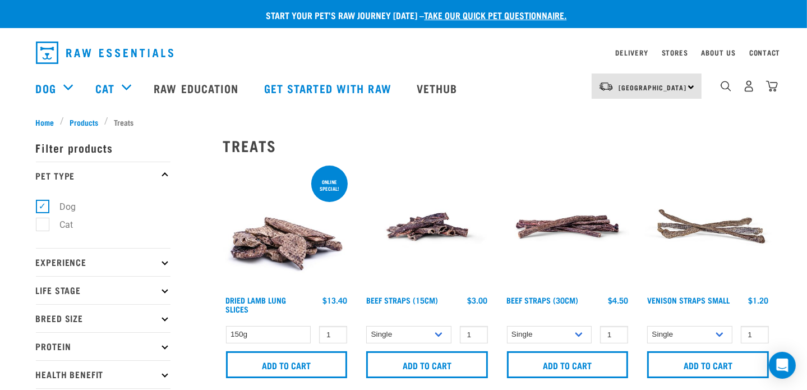
scroll to position [56, 0]
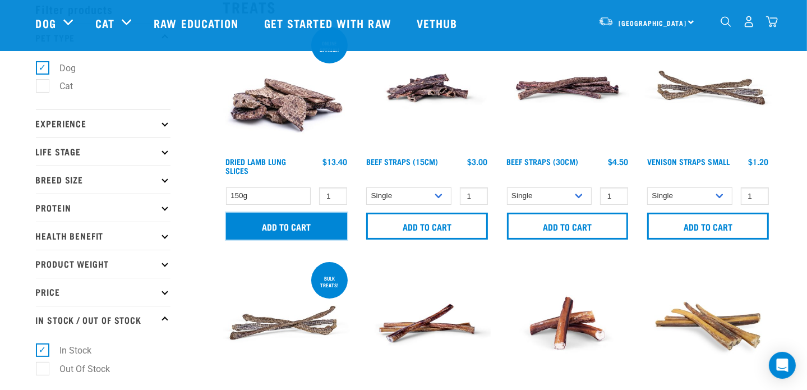
click at [318, 231] on input "Add to cart" at bounding box center [287, 226] width 122 height 27
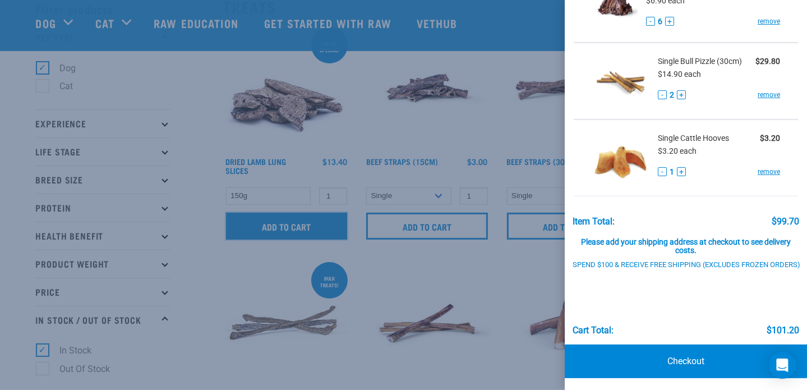
scroll to position [259, 0]
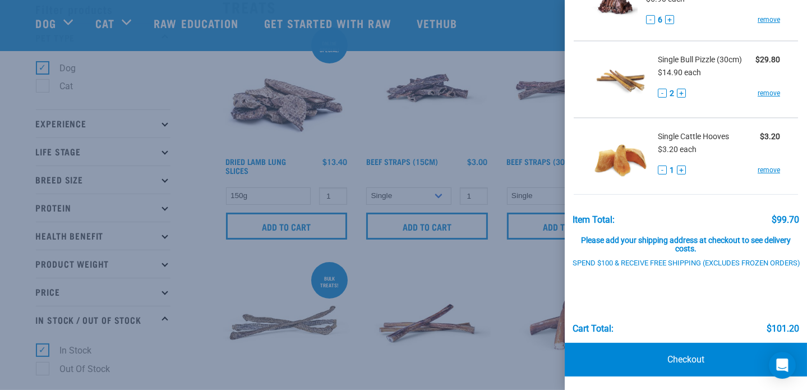
click at [484, 255] on div at bounding box center [403, 195] width 807 height 390
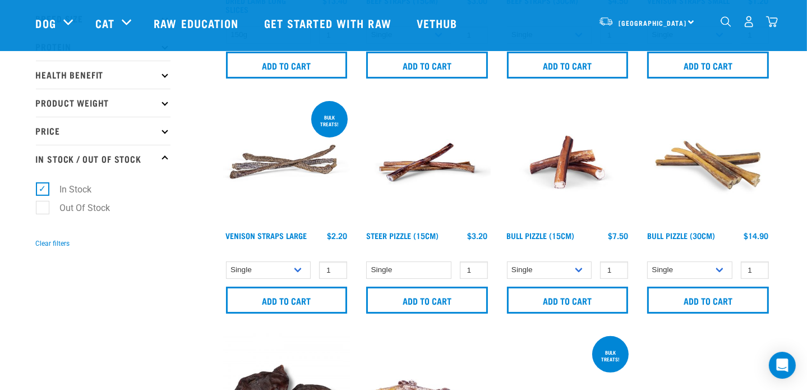
scroll to position [224, 0]
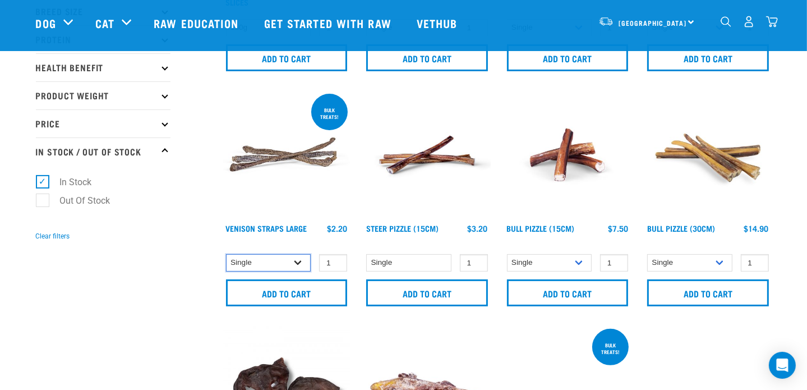
click at [298, 264] on select "Single Bulk (25 Large) Bulk (50 Large)" at bounding box center [268, 262] width 85 height 17
click at [226, 254] on select "Single Bulk (25 Large) Bulk (50 Large)" at bounding box center [268, 262] width 85 height 17
click at [300, 259] on select "Single Bulk (25 Large) Bulk (50 Large)" at bounding box center [268, 262] width 85 height 17
select select "6333"
click at [226, 254] on select "Single Bulk (25 Large) Bulk (50 Large)" at bounding box center [268, 262] width 85 height 17
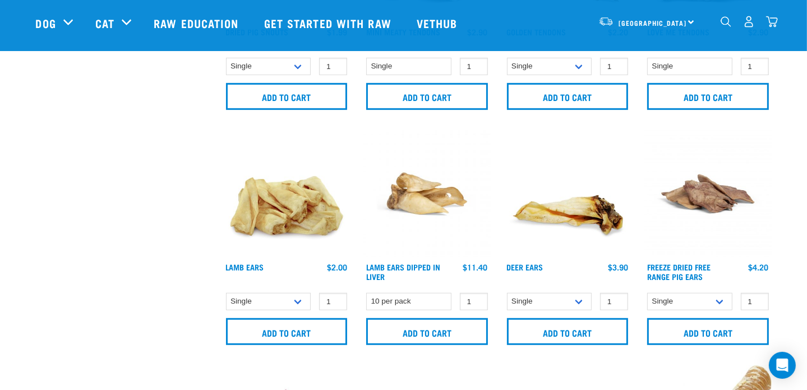
scroll to position [673, 0]
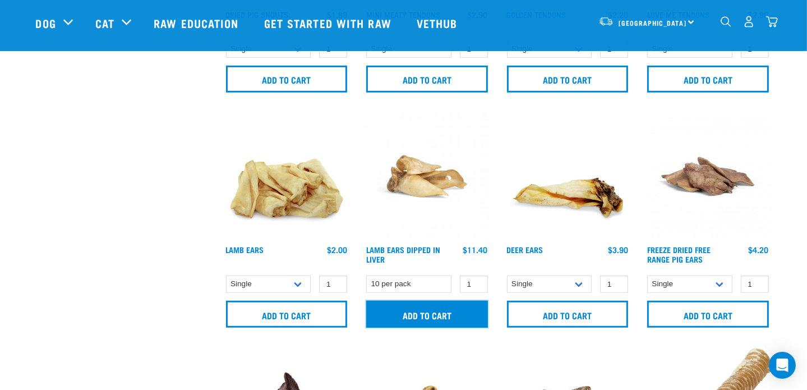
click at [462, 314] on input "Add to cart" at bounding box center [427, 314] width 122 height 27
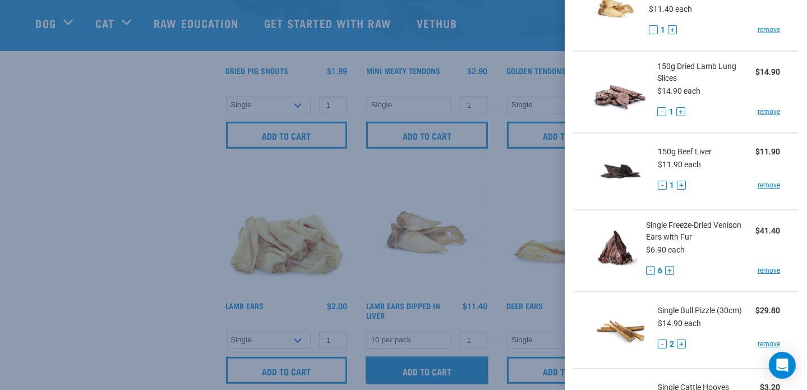
scroll to position [112, 0]
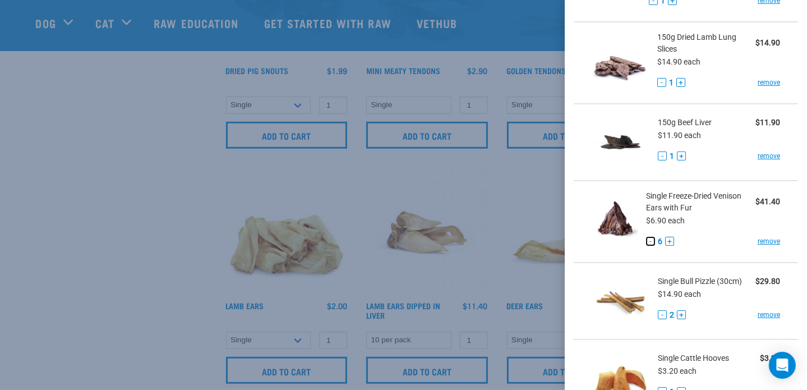
click at [648, 242] on button "-" at bounding box center [650, 241] width 9 height 9
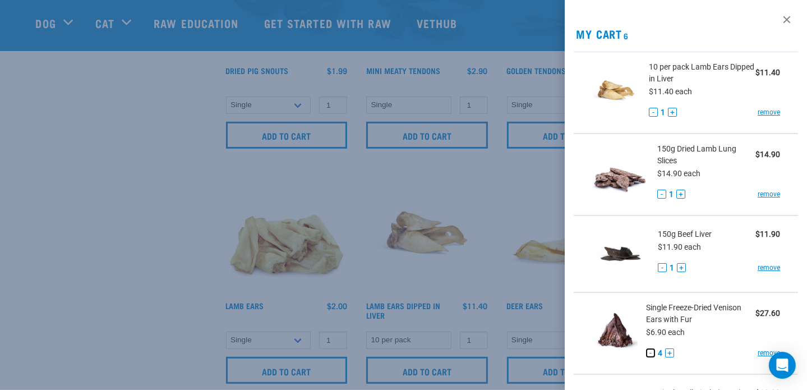
scroll to position [0, 0]
click at [507, 197] on div at bounding box center [403, 195] width 807 height 390
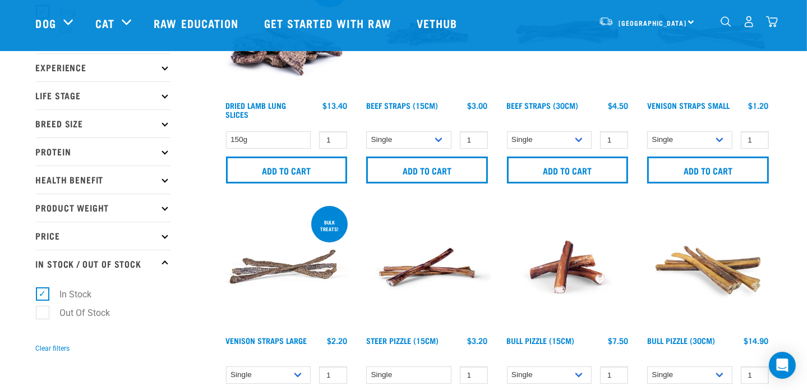
scroll to position [56, 0]
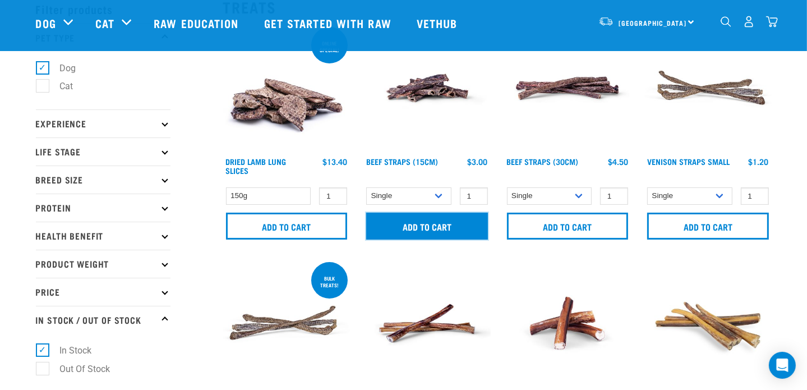
click at [479, 226] on input "Add to cart" at bounding box center [427, 226] width 122 height 27
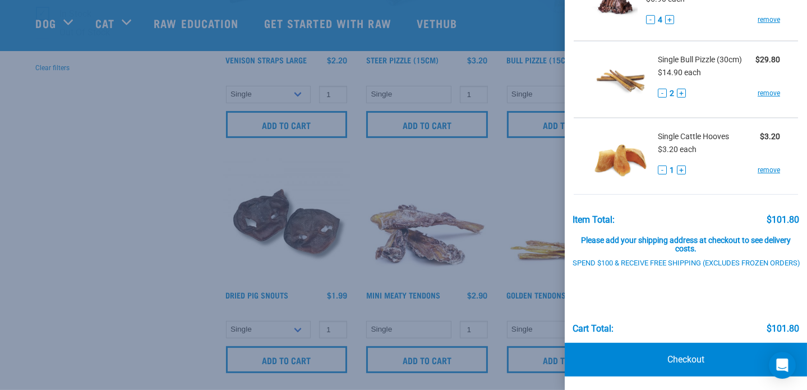
scroll to position [289, 0]
